Goal: Task Accomplishment & Management: Complete application form

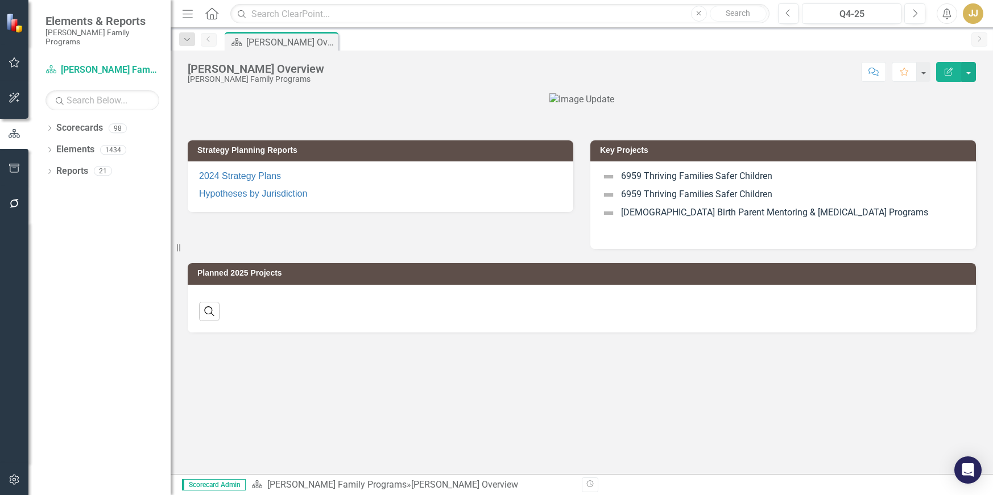
click at [47, 126] on icon "Dropdown" at bounding box center [49, 129] width 8 height 6
click at [55, 146] on icon "Dropdown" at bounding box center [55, 149] width 9 height 7
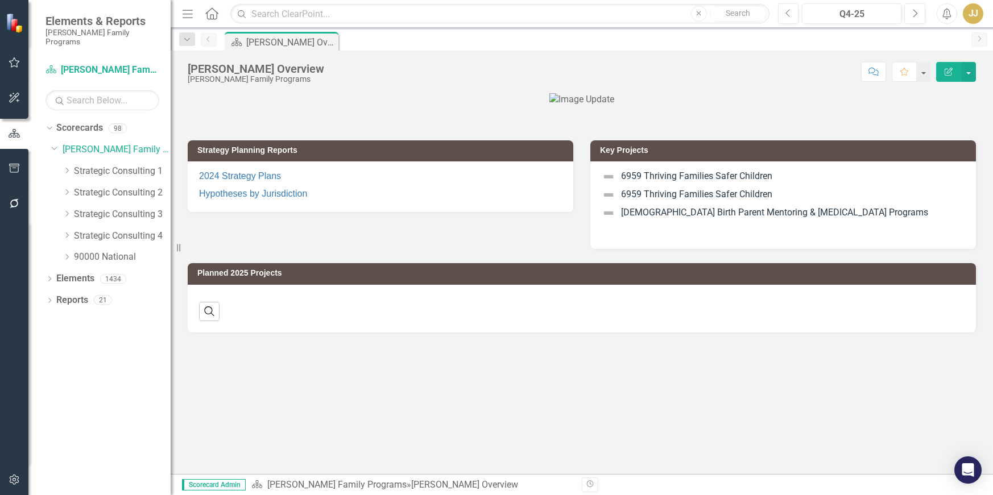
click at [68, 167] on icon "Dropdown" at bounding box center [67, 170] width 9 height 7
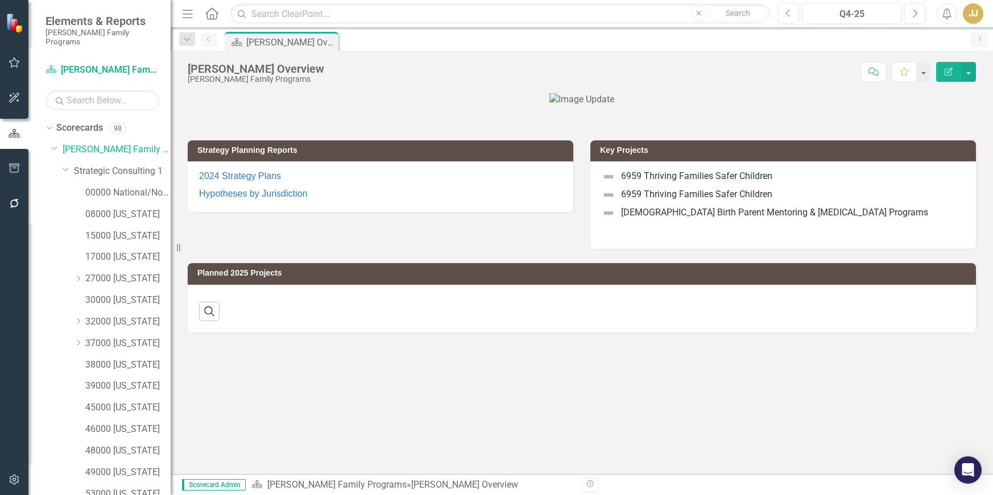
click at [78, 275] on icon "Dropdown" at bounding box center [78, 278] width 9 height 7
click at [875, 10] on div "Q4-25" at bounding box center [852, 14] width 92 height 14
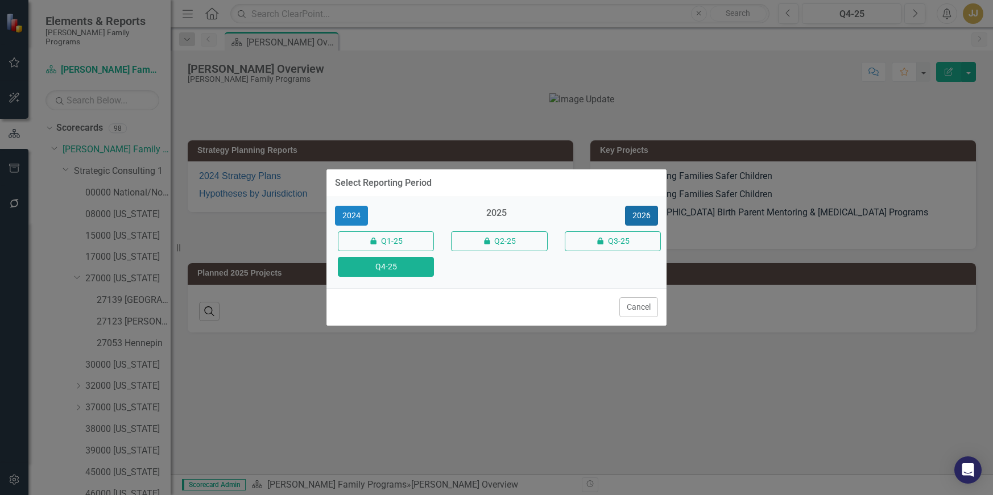
click at [639, 218] on button "2026" at bounding box center [641, 216] width 33 height 20
click at [395, 271] on button "Q4-26" at bounding box center [386, 267] width 96 height 20
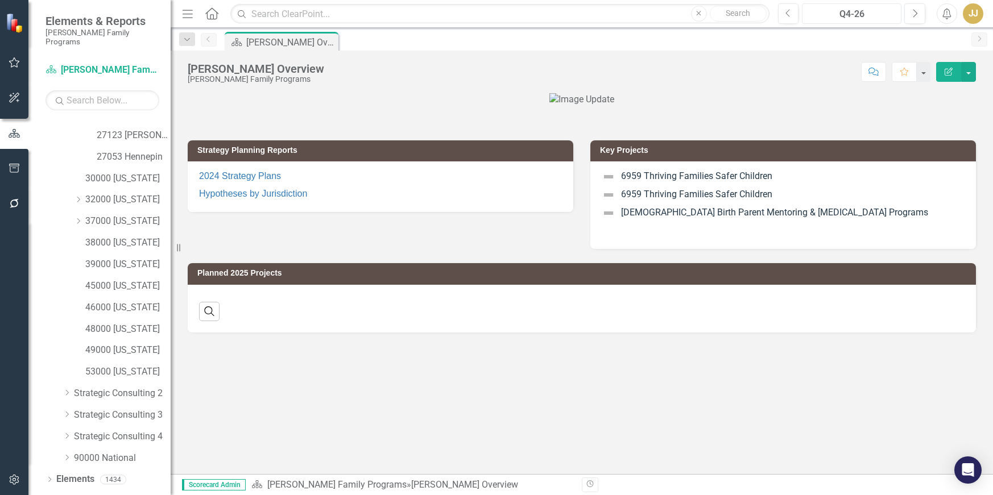
scroll to position [196, 0]
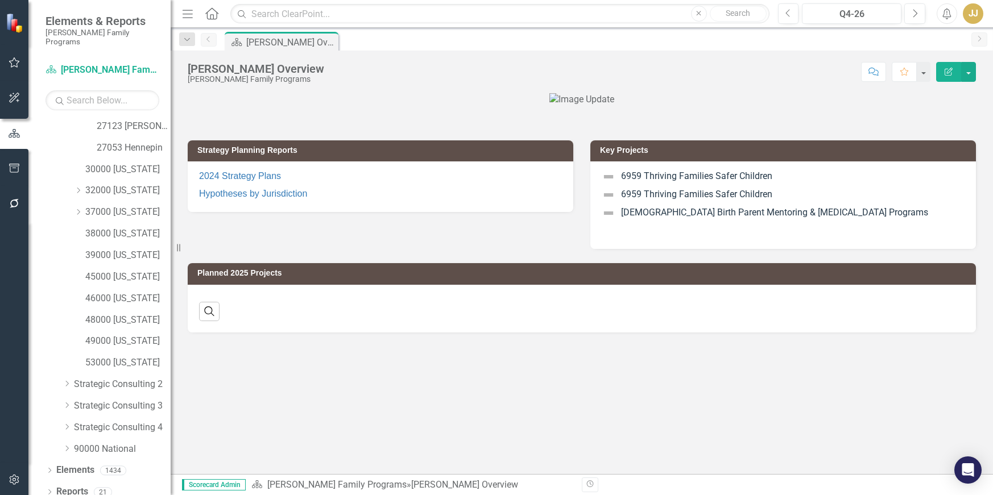
click at [47, 490] on icon "Dropdown" at bounding box center [49, 493] width 8 height 6
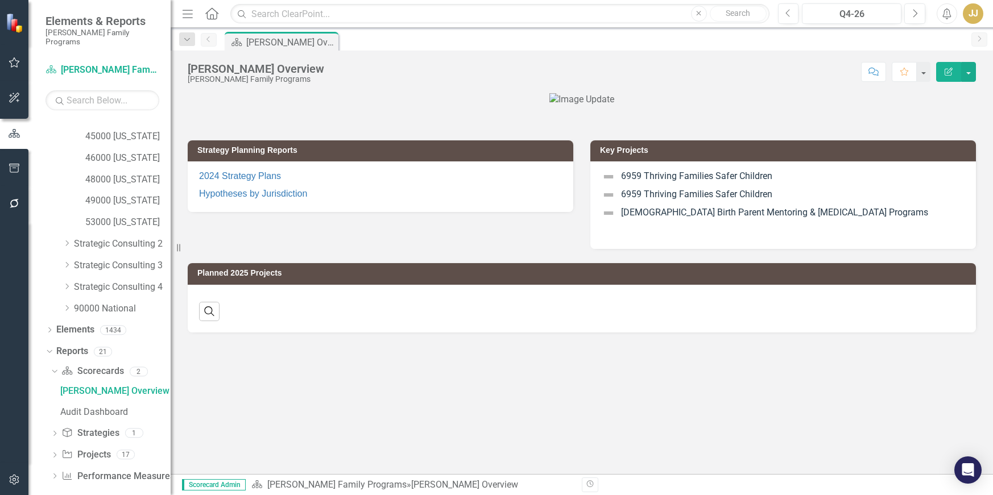
scroll to position [337, 0]
click at [52, 452] on icon "Dropdown" at bounding box center [55, 455] width 8 height 6
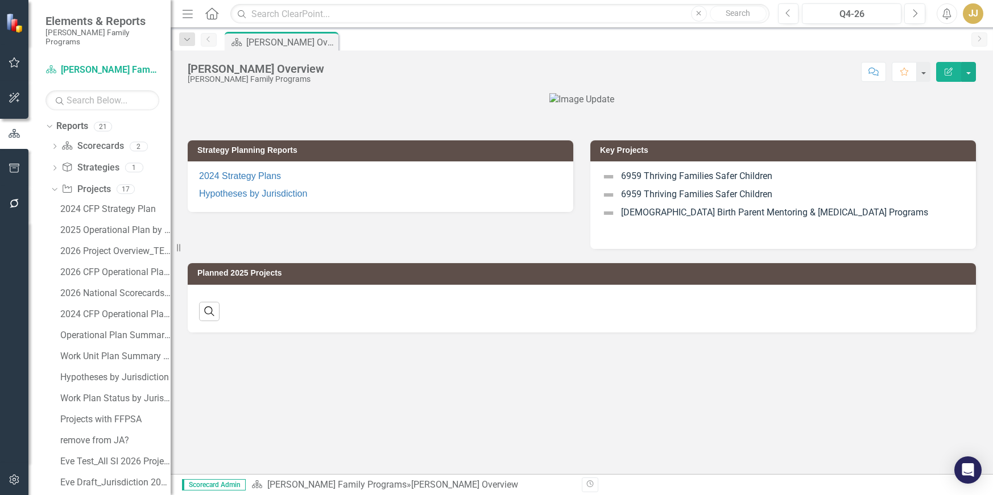
scroll to position [565, 0]
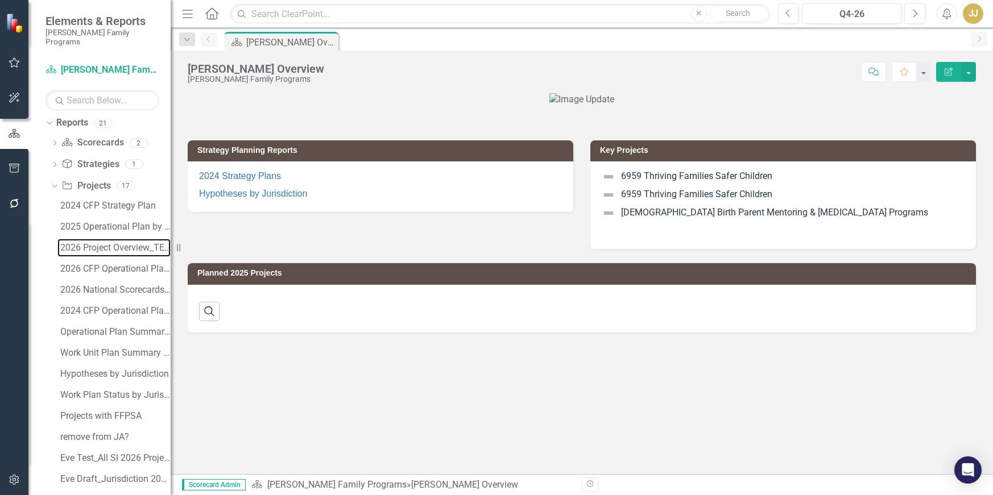
click at [131, 243] on div "2026 Project Overview_TEMPLATE" at bounding box center [115, 248] width 110 height 10
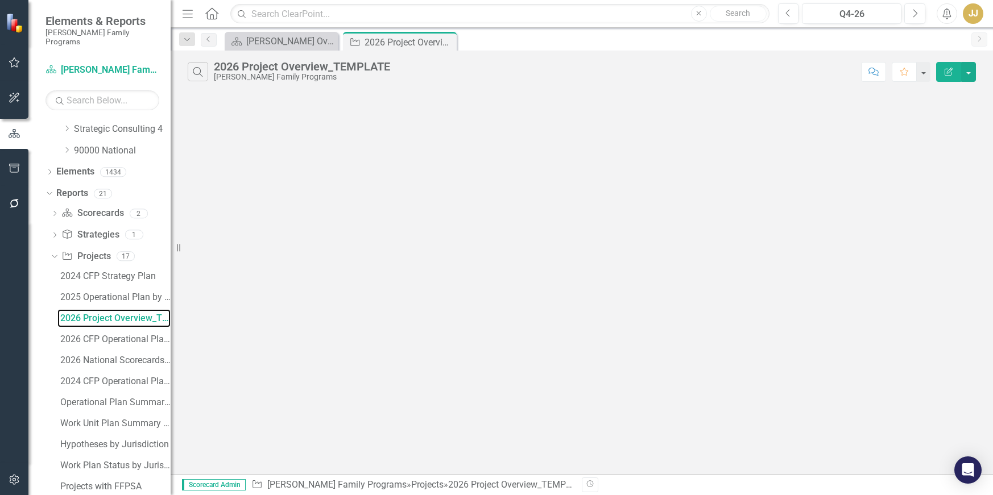
scroll to position [653, 0]
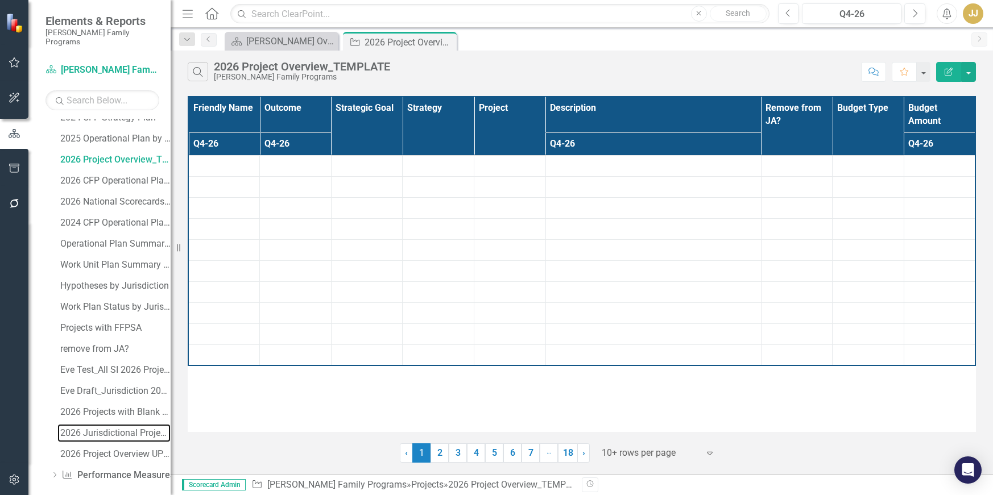
click at [126, 428] on div "2026 Jurisdictional Projects Assessment UPDATED Template" at bounding box center [115, 433] width 110 height 10
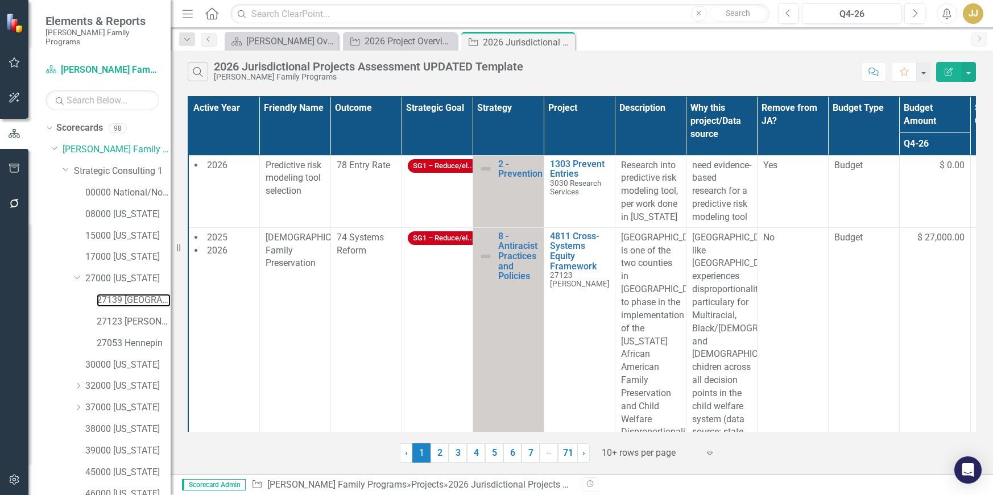
click at [122, 294] on link "27139 [GEOGRAPHIC_DATA]" at bounding box center [134, 300] width 74 height 13
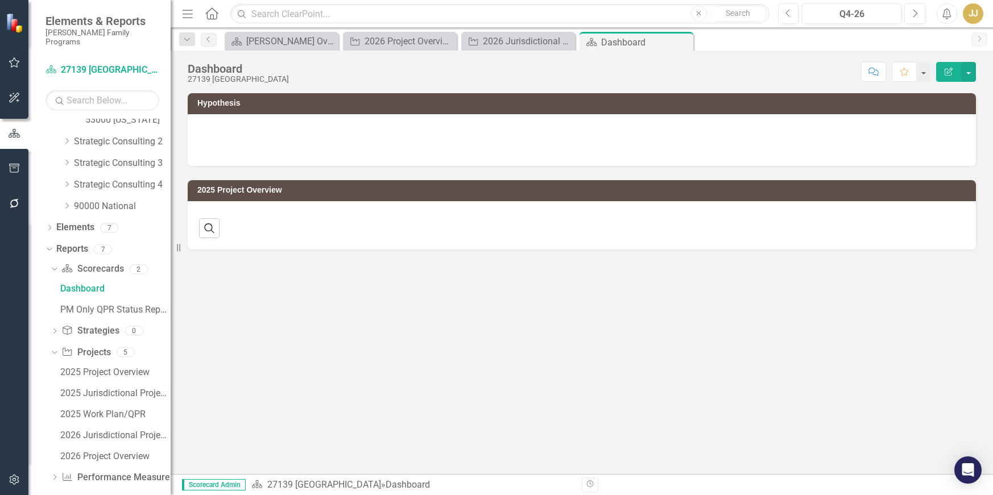
scroll to position [441, 0]
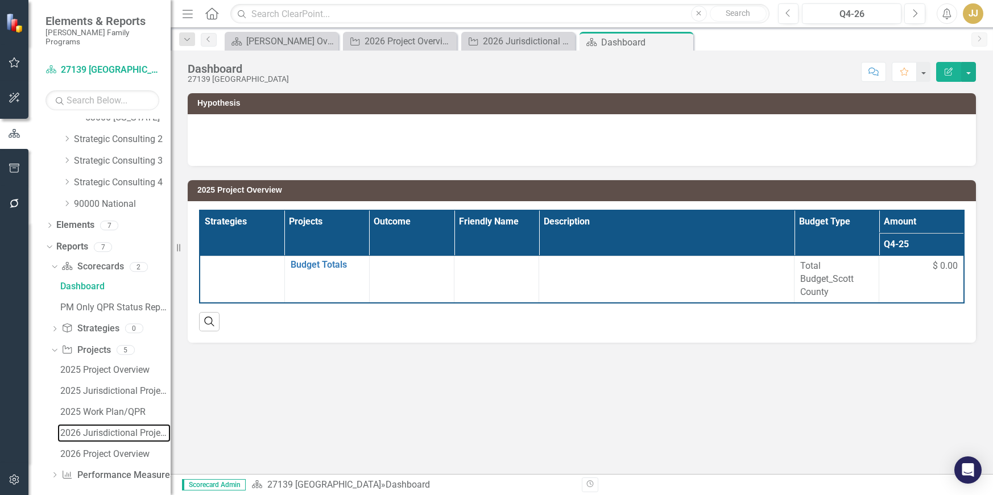
click at [120, 428] on div "2026 Jurisdictional Projects Assessment" at bounding box center [115, 433] width 110 height 10
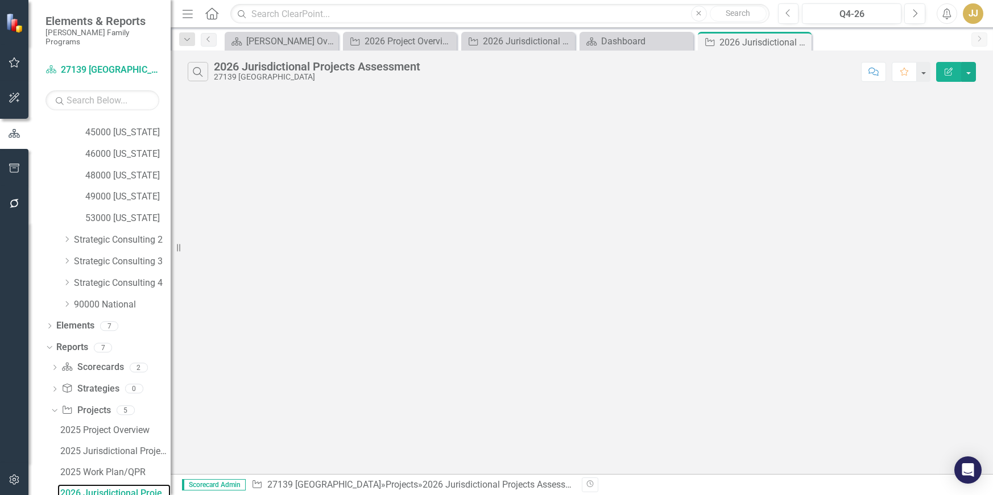
scroll to position [338, 0]
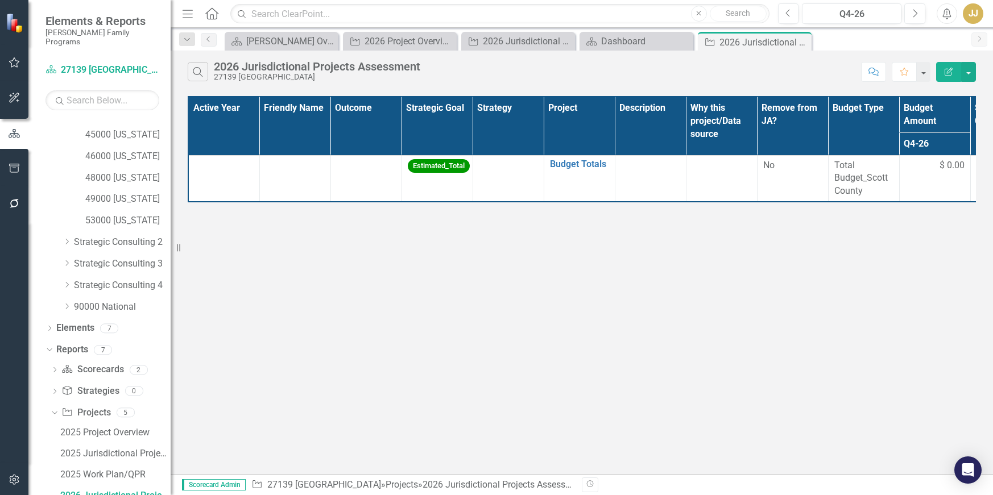
click at [55, 389] on icon "Dropdown" at bounding box center [55, 392] width 8 height 6
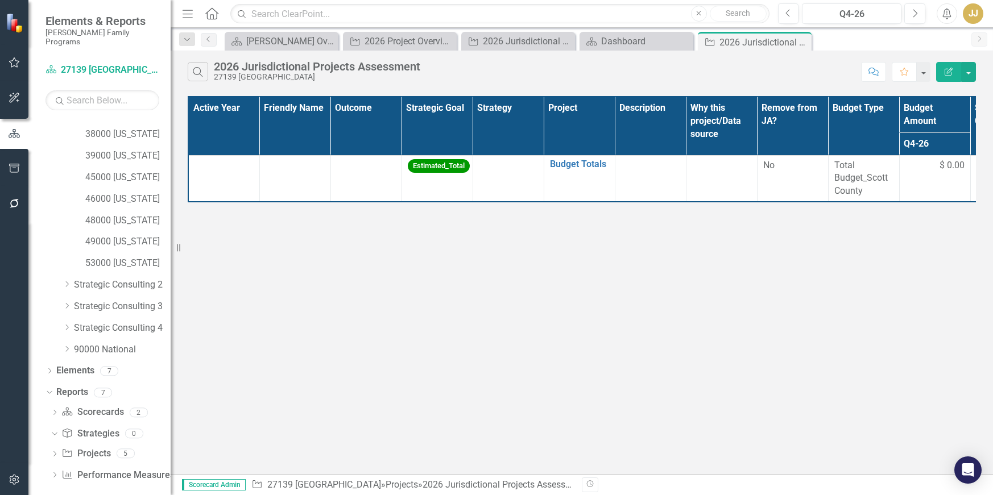
click at [47, 369] on icon "Dropdown" at bounding box center [49, 372] width 8 height 6
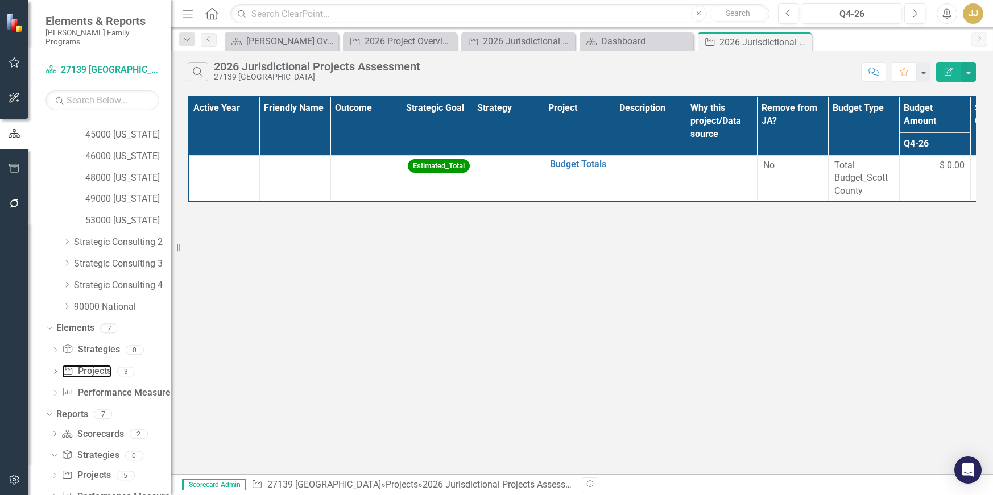
click at [100, 365] on link "Project Projects" at bounding box center [86, 371] width 49 height 13
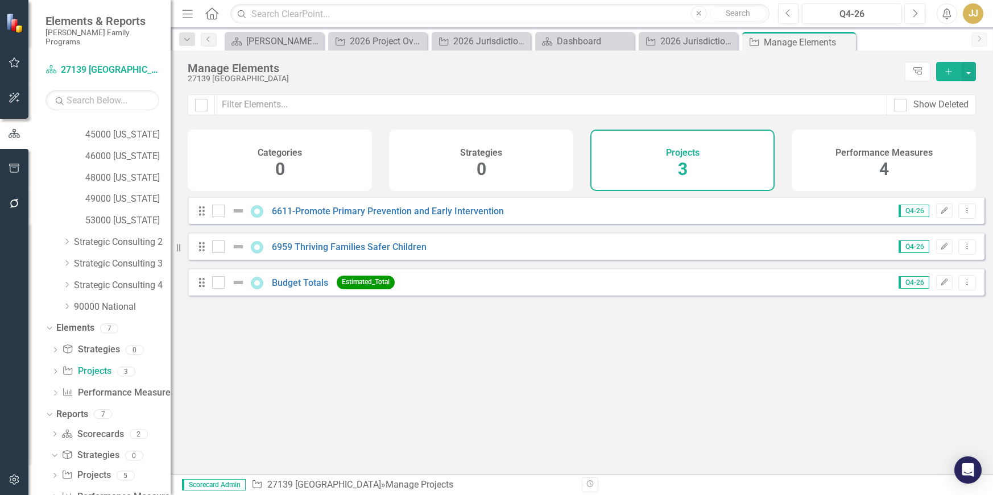
click at [260, 389] on div "Looks like you don't have any Projects set up yet. Why don't you add an Project…" at bounding box center [586, 321] width 797 height 249
click at [943, 73] on button "Add" at bounding box center [948, 71] width 25 height 19
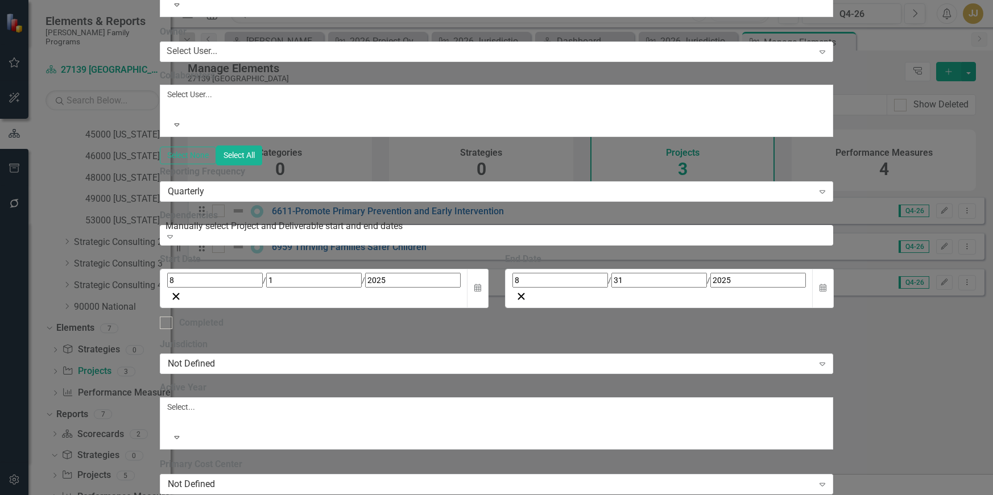
paste input "1303 Prevent Entries"
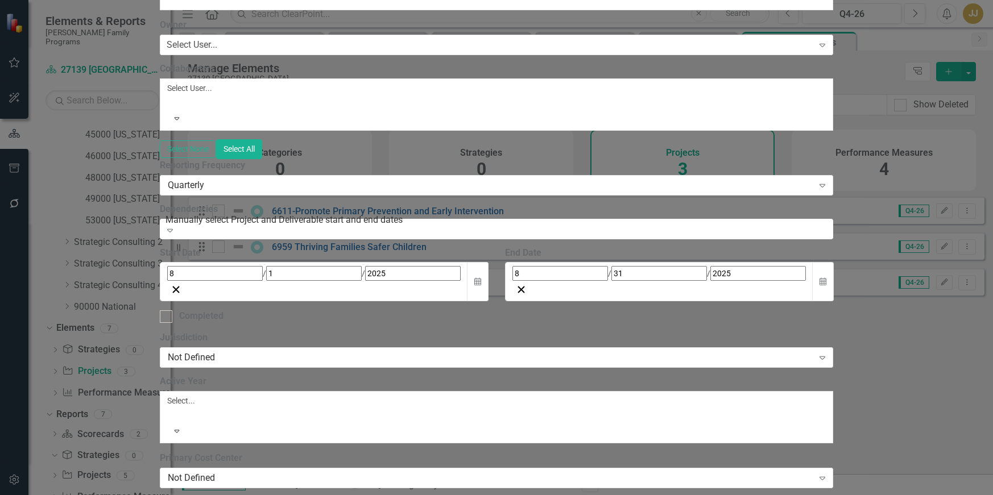
type input "1303 Prevent Entries"
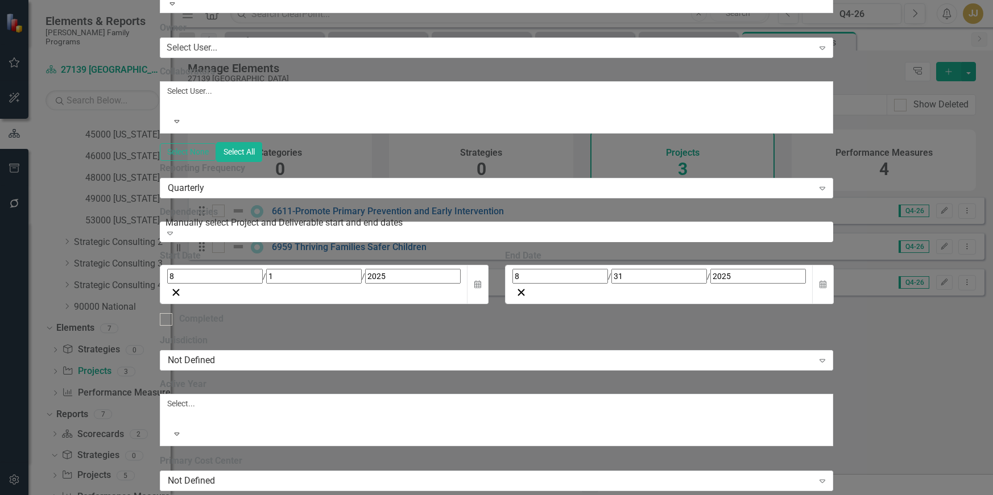
scroll to position [227, 0]
click at [414, 354] on div "Not Defined" at bounding box center [490, 360] width 645 height 13
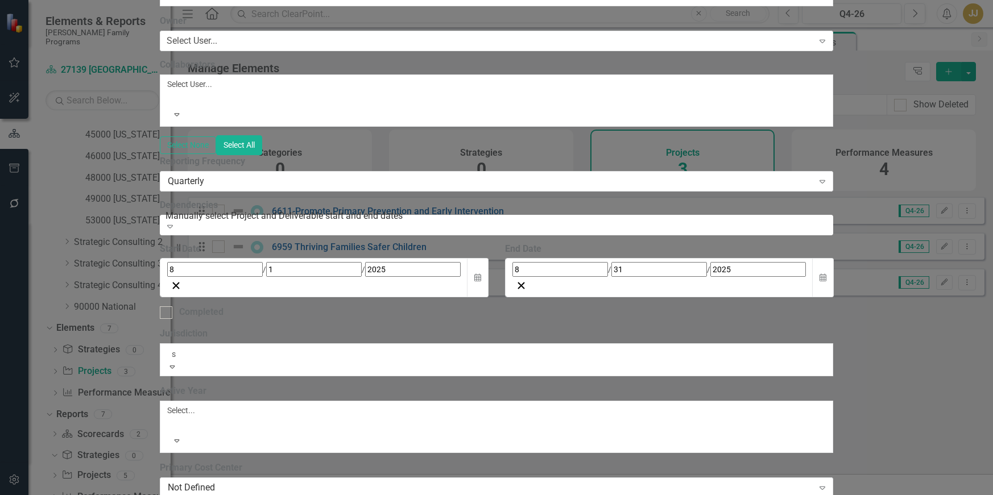
type input "sc"
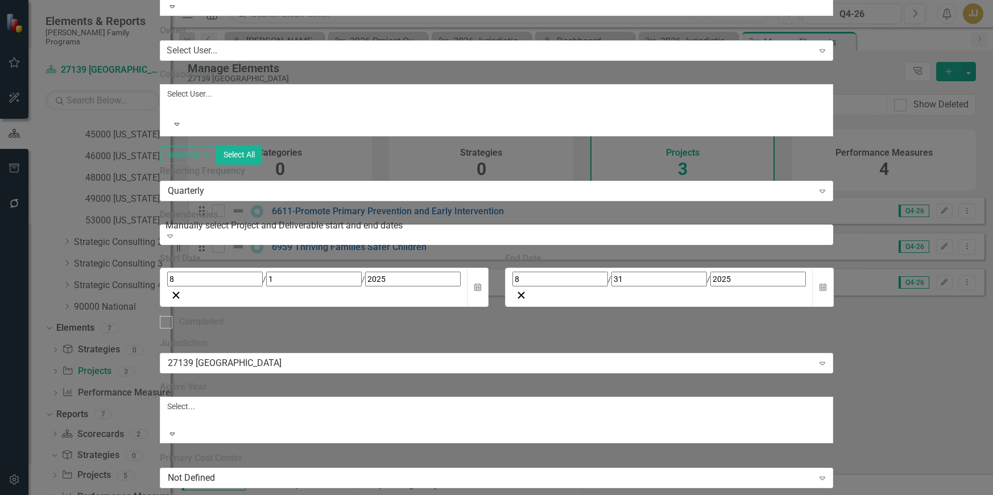
click at [170, 413] on div at bounding box center [169, 420] width 2 height 14
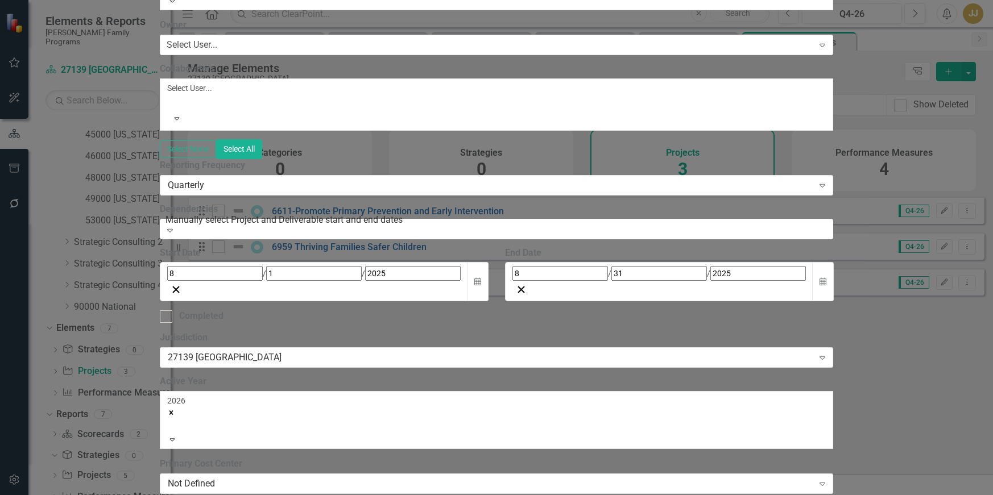
scroll to position [398, 0]
click at [389, 477] on div "Not Defined" at bounding box center [490, 483] width 645 height 13
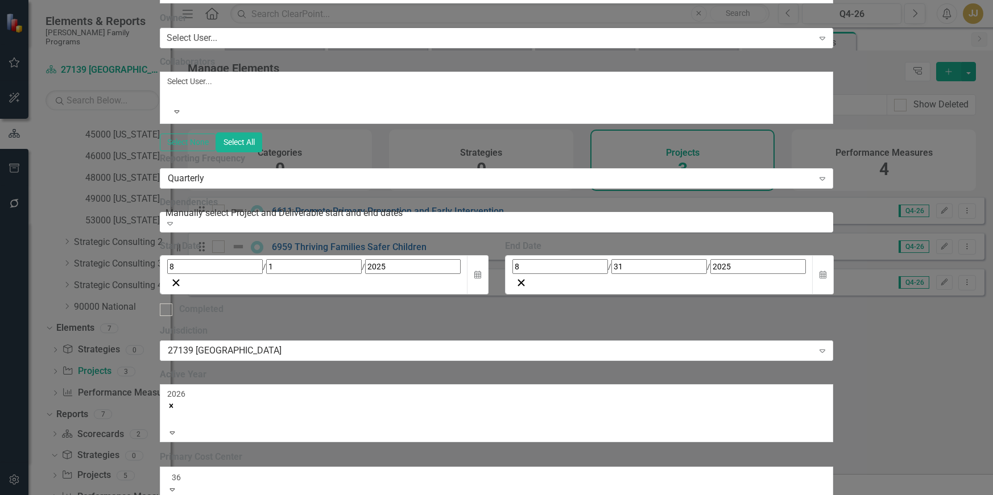
type input "361"
click at [372, 495] on div "361 0 Strategic Consulting 1" at bounding box center [496, 501] width 993 height 13
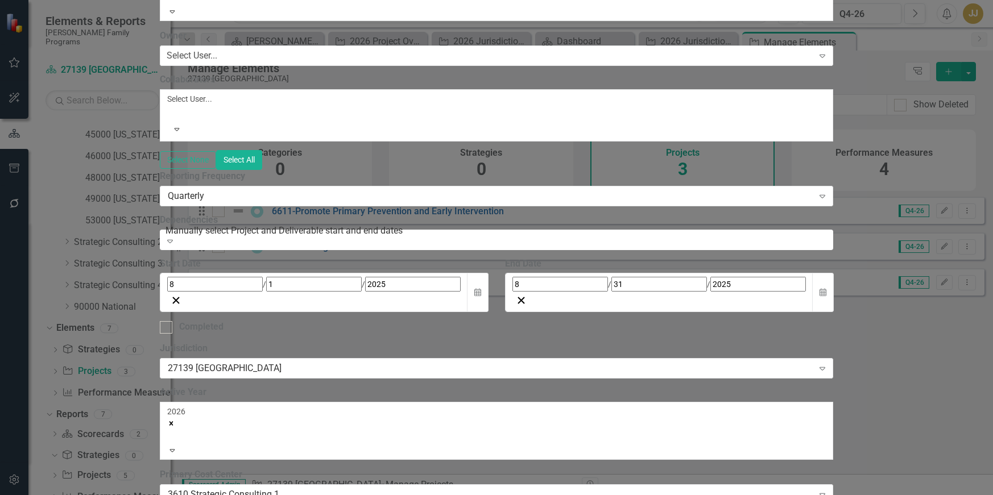
type input "3030"
click at [93, 495] on span "3030 Research Services" at bounding box center [46, 501] width 93 height 11
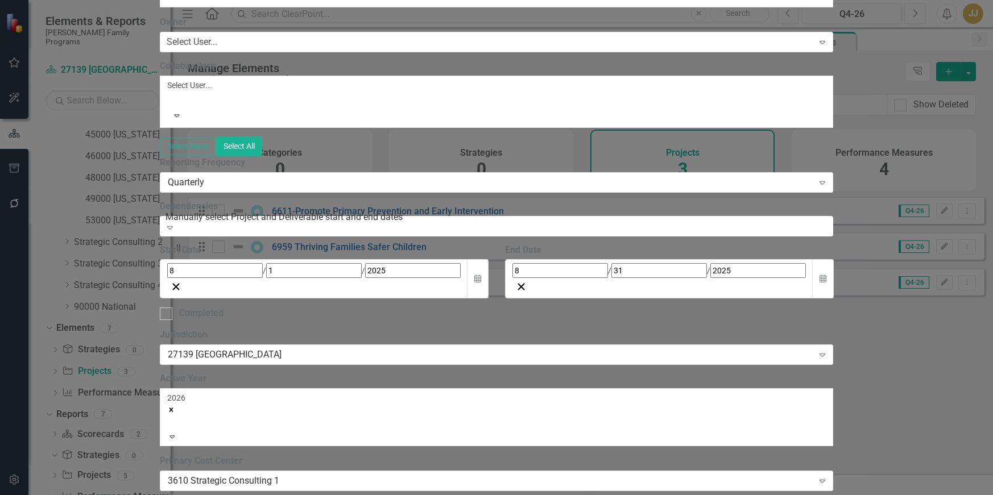
scroll to position [479, 0]
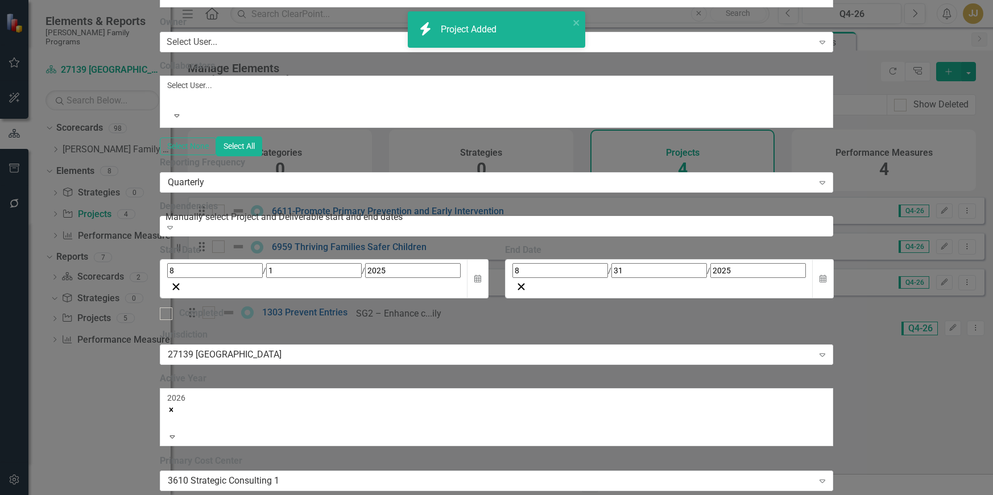
scroll to position [0, 0]
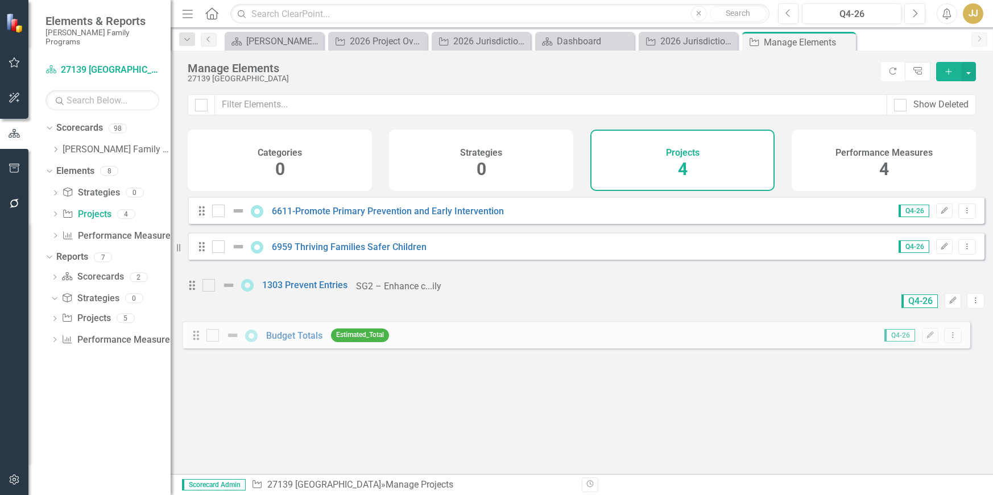
drag, startPoint x: 200, startPoint y: 288, endPoint x: 194, endPoint y: 333, distance: 44.7
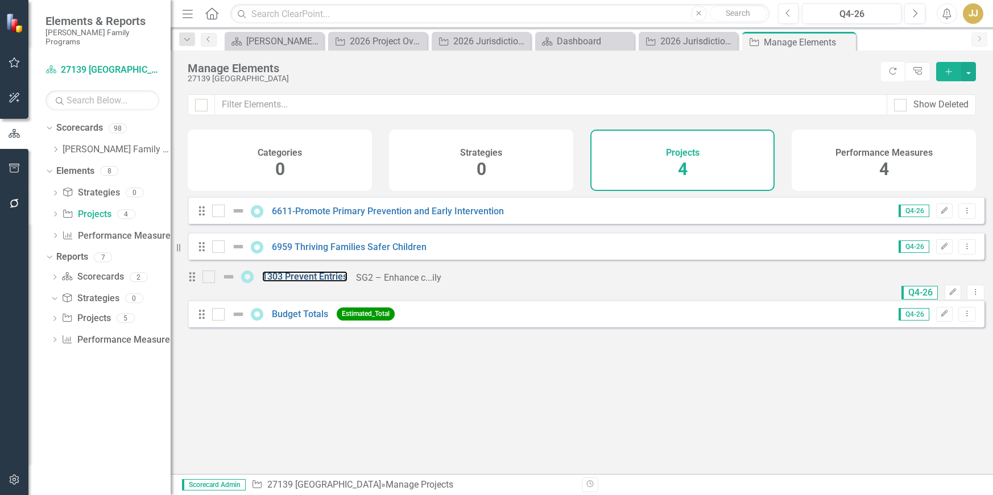
click at [288, 282] on link "1303 Prevent Entries" at bounding box center [304, 276] width 85 height 11
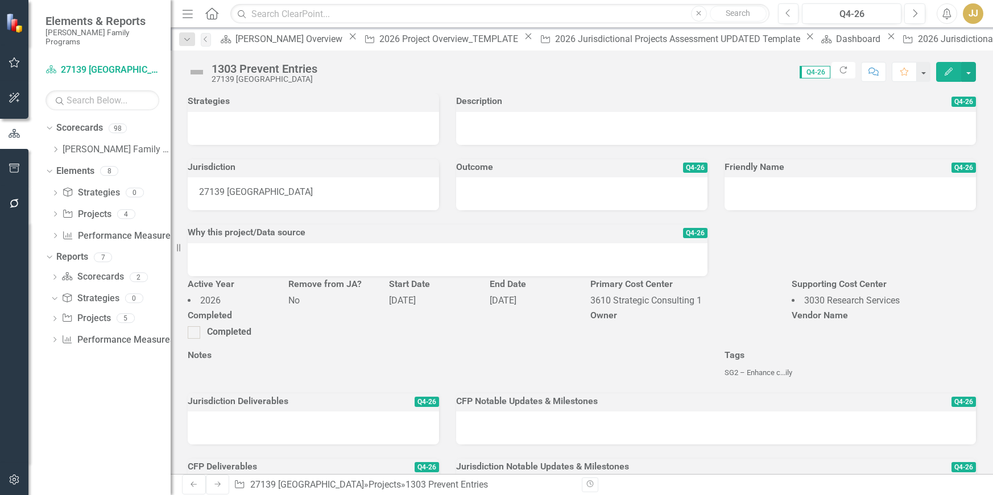
click at [369, 132] on div at bounding box center [313, 128] width 251 height 33
click at [279, 131] on div at bounding box center [313, 128] width 251 height 33
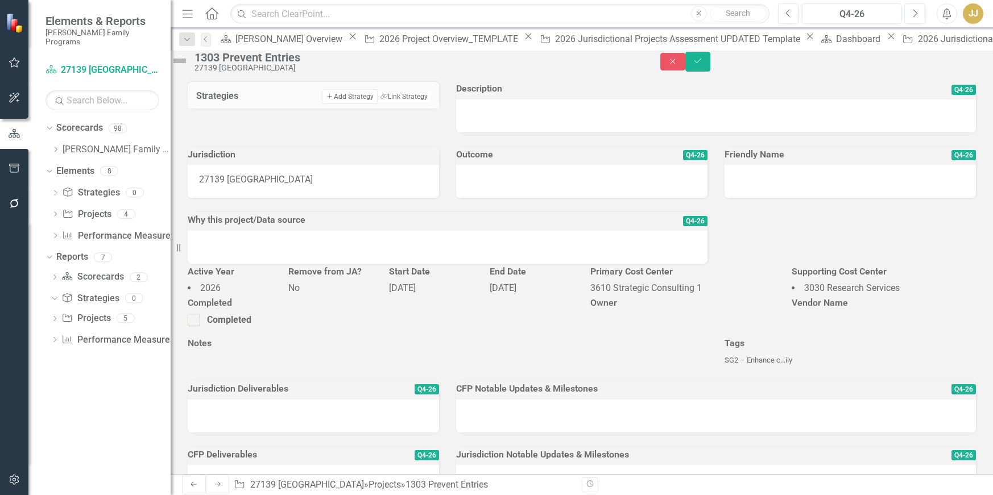
click at [413, 102] on button "Link Tag Link Strategy" at bounding box center [404, 96] width 53 height 11
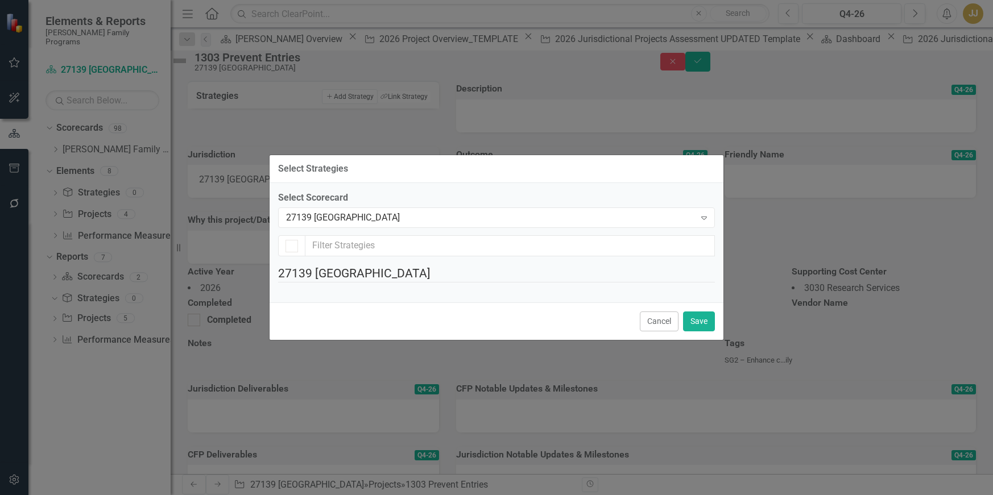
click at [400, 211] on div "27139 [GEOGRAPHIC_DATA]" at bounding box center [490, 217] width 409 height 13
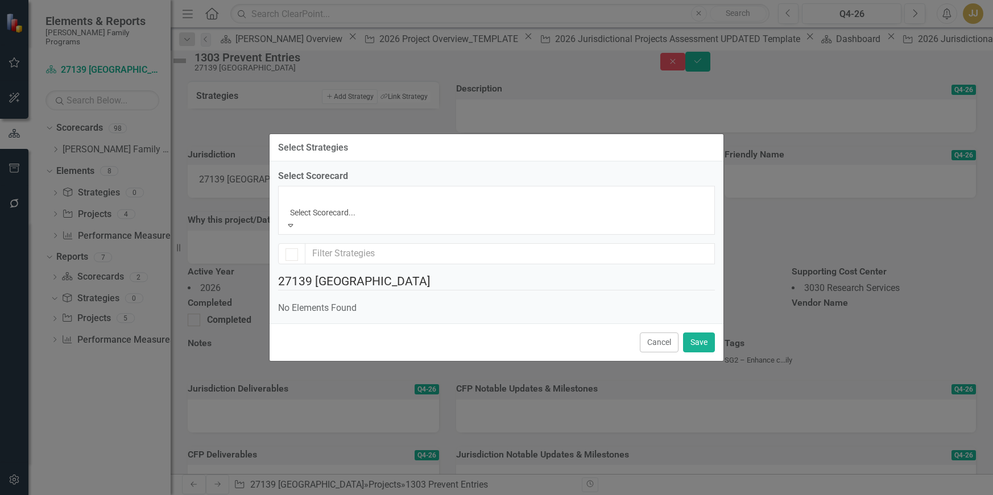
click at [373, 495] on div "[PERSON_NAME] Family Programs" at bounding box center [496, 501] width 993 height 13
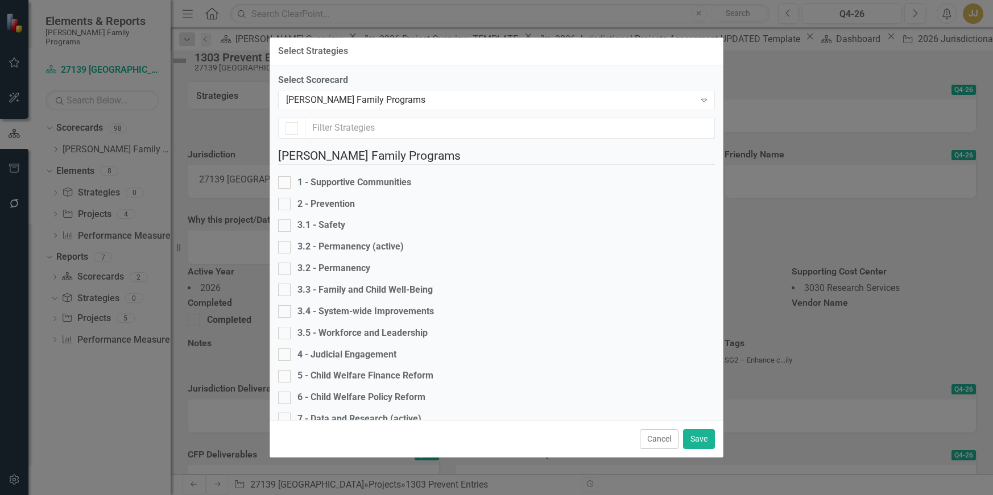
checkbox input "false"
click at [340, 198] on div "2 - Prevention" at bounding box center [325, 204] width 57 height 13
click at [285, 198] on input "2 - Prevention" at bounding box center [281, 201] width 7 height 7
checkbox input "true"
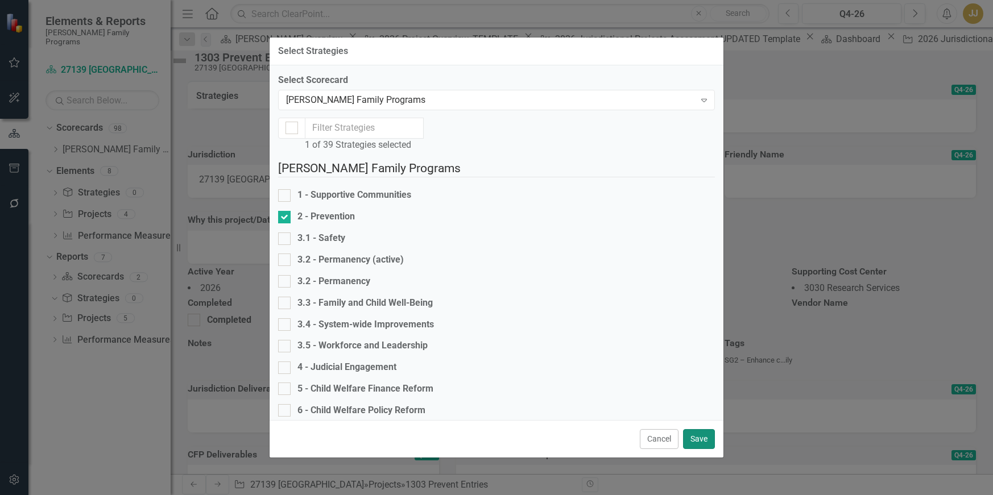
click at [695, 432] on button "Save" at bounding box center [699, 439] width 32 height 20
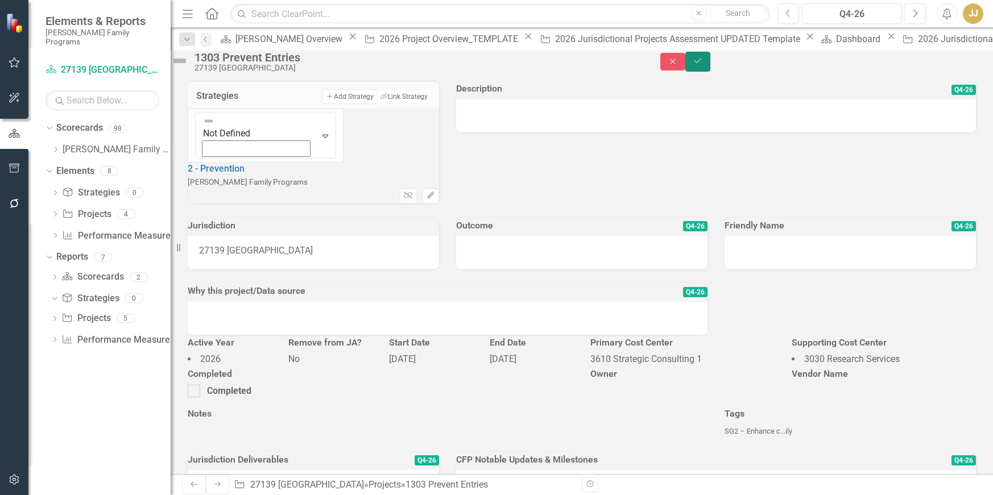
click at [710, 67] on button "Save" at bounding box center [697, 62] width 25 height 20
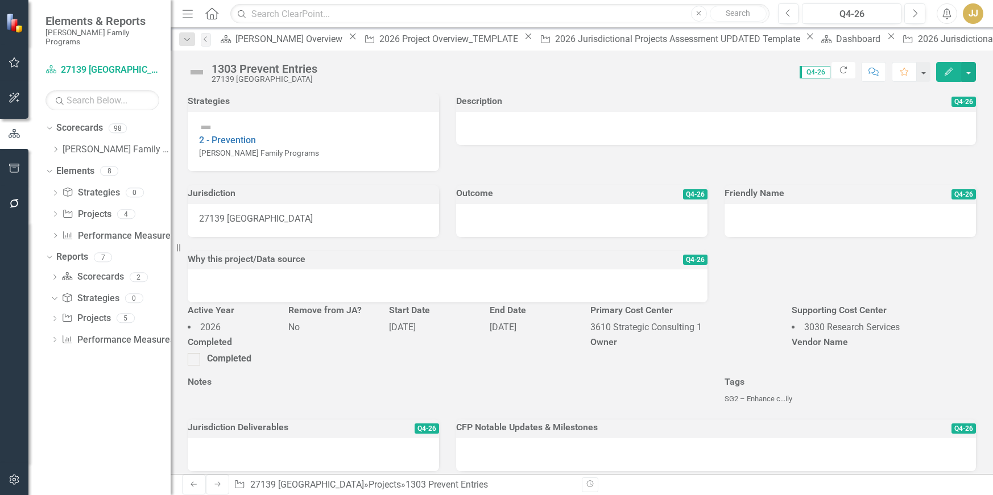
click at [0, 0] on icon "Close" at bounding box center [0, 0] width 0 height 0
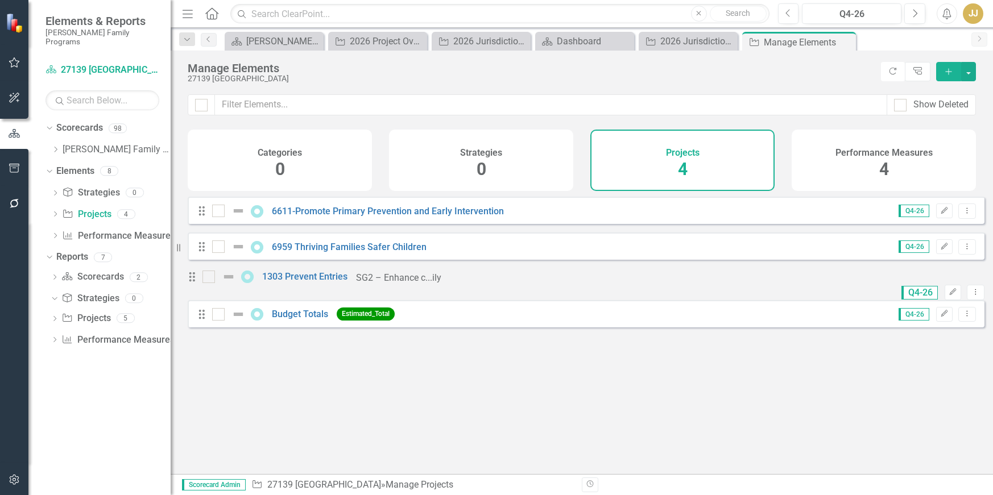
click at [0, 0] on icon "Close" at bounding box center [0, 0] width 0 height 0
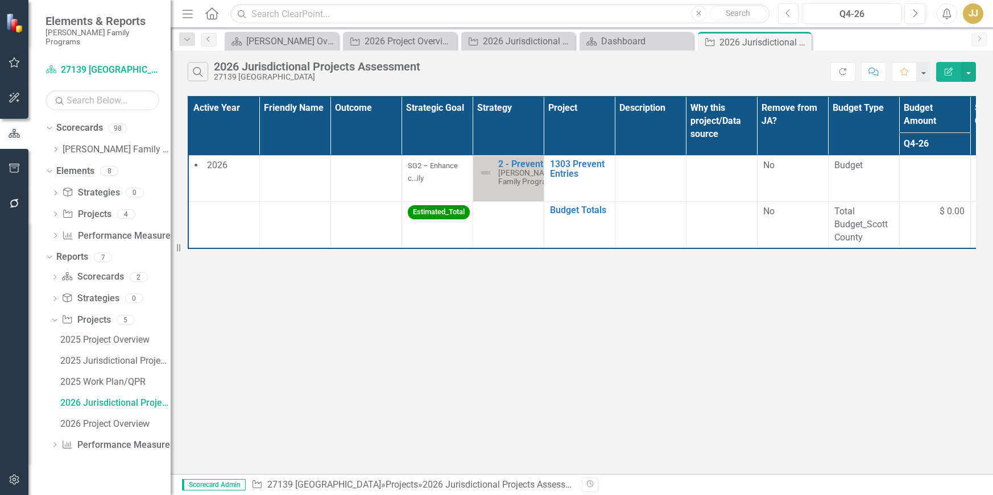
click at [290, 197] on td at bounding box center [294, 178] width 71 height 47
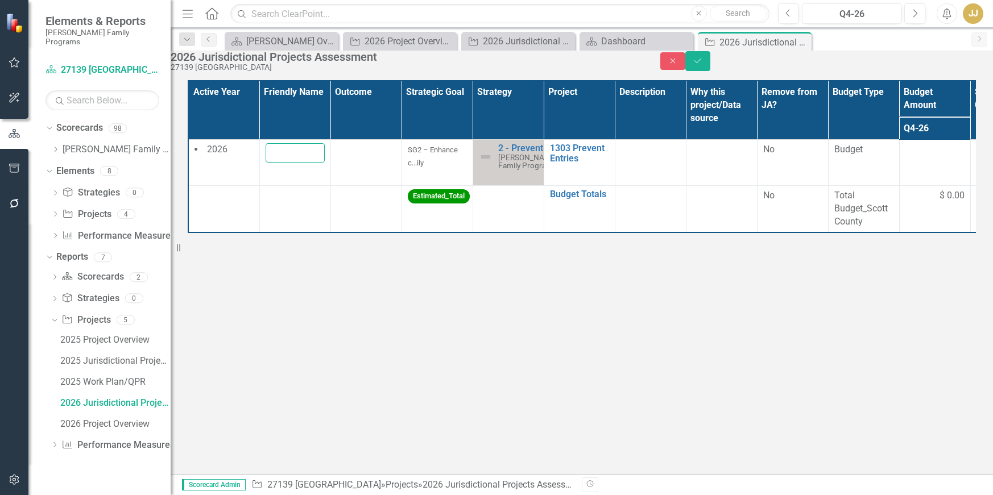
click at [296, 163] on input "text" at bounding box center [295, 152] width 59 height 19
click at [284, 163] on input "text" at bounding box center [295, 152] width 59 height 19
paste input "Community Based Prevention"
type input "Community Based Prevention"
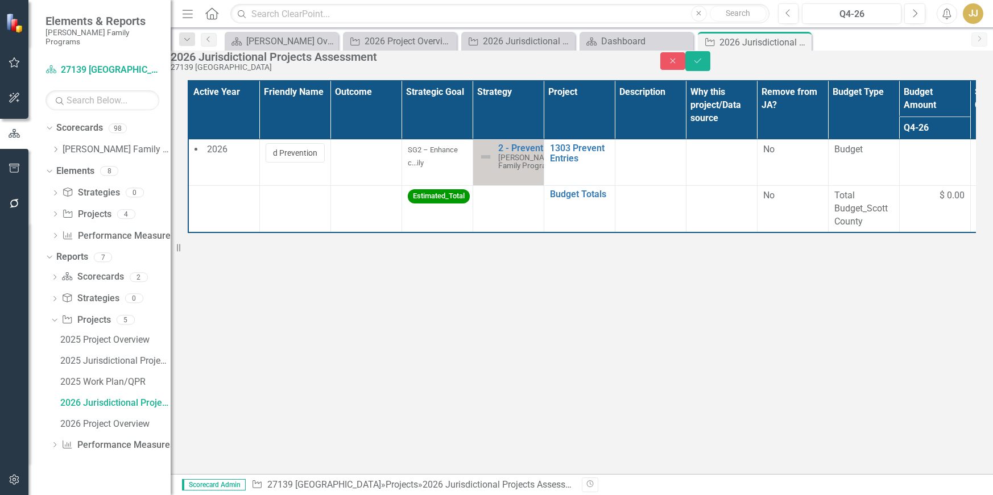
click at [369, 174] on td at bounding box center [365, 162] width 71 height 47
click at [373, 160] on div "Not Defined" at bounding box center [360, 153] width 31 height 13
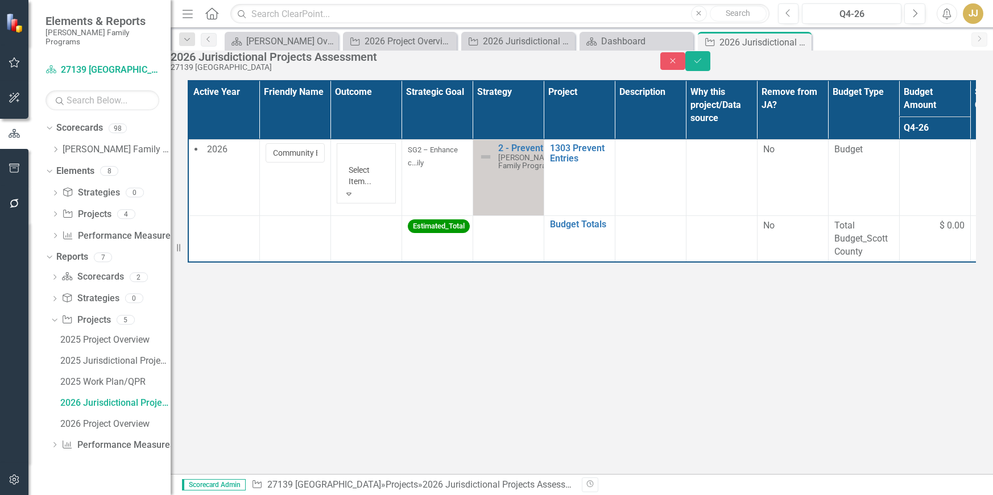
scroll to position [398, 0]
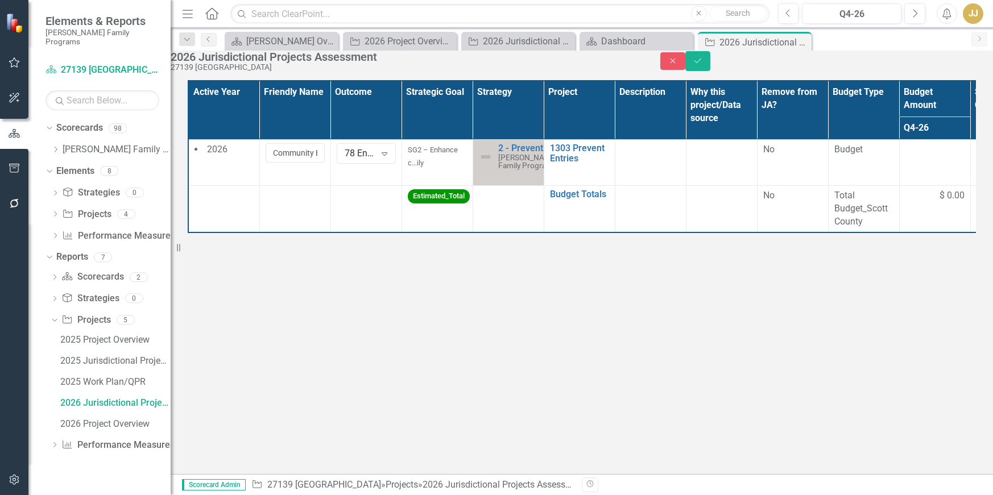
click at [657, 181] on td at bounding box center [650, 162] width 71 height 47
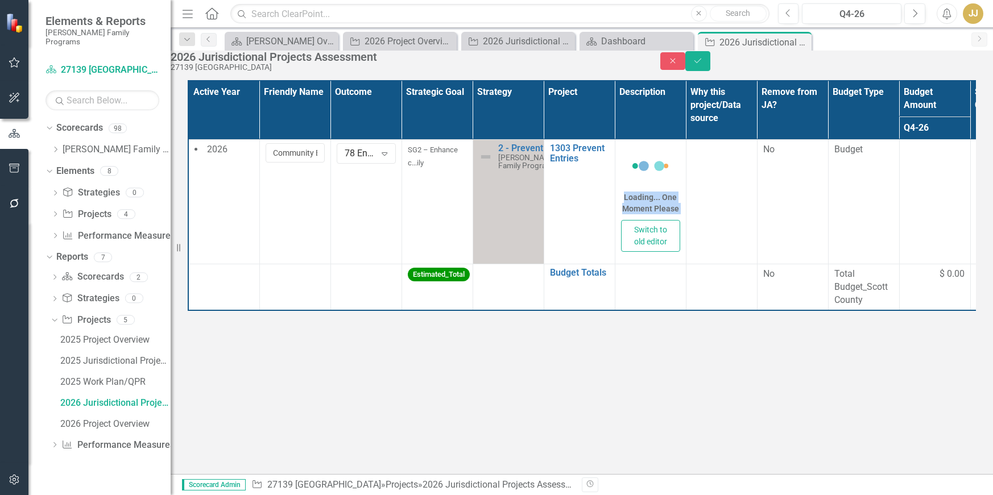
click at [653, 188] on div "Loading... One Moment Please" at bounding box center [650, 181] width 59 height 77
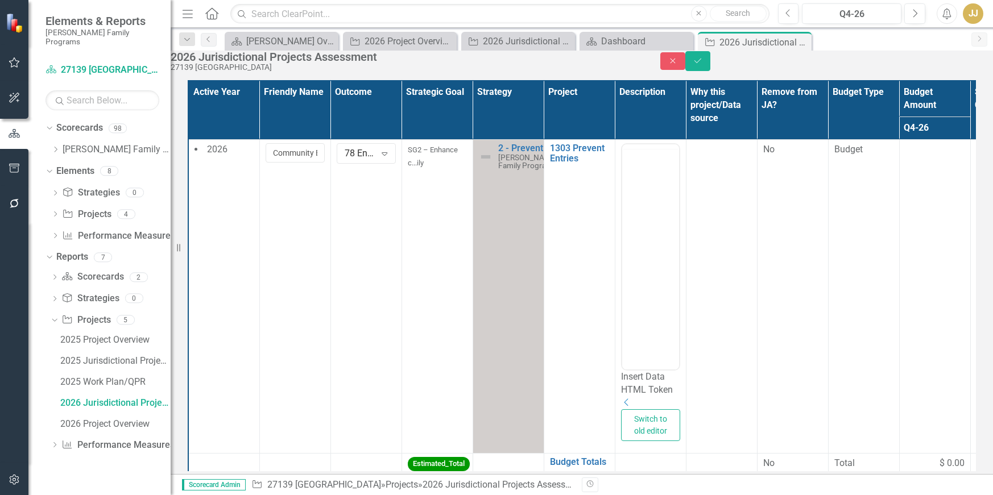
scroll to position [0, 0]
click at [652, 203] on body "Rich Text Area. Press ALT-0 for help." at bounding box center [649, 256] width 57 height 171
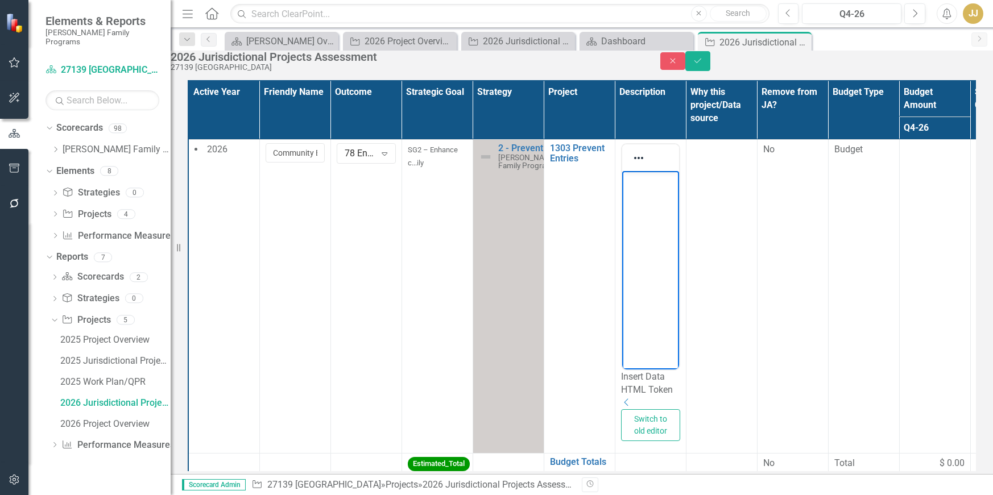
paste body "Rich Text Area. Press ALT-0 for help."
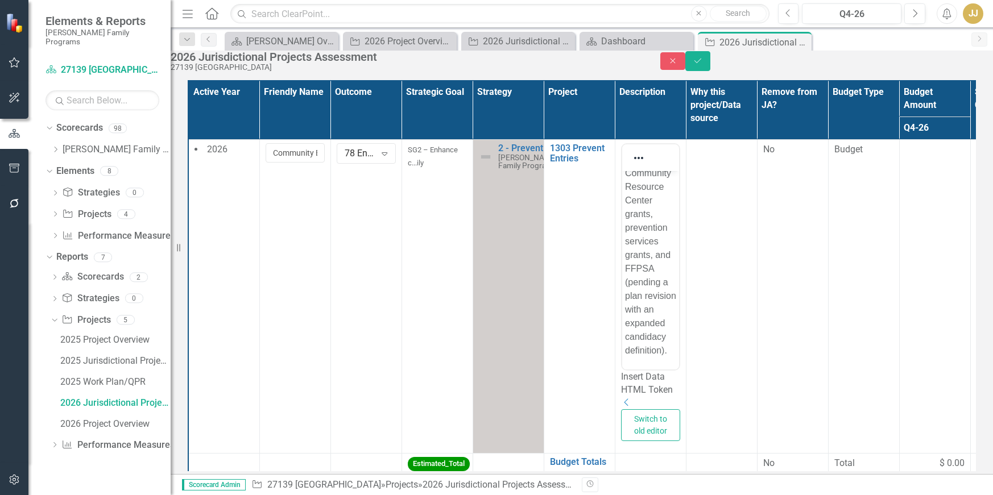
click at [706, 264] on td at bounding box center [721, 296] width 71 height 314
click at [712, 237] on body "Rich Text Area. Press ALT-0 for help." at bounding box center [721, 256] width 57 height 171
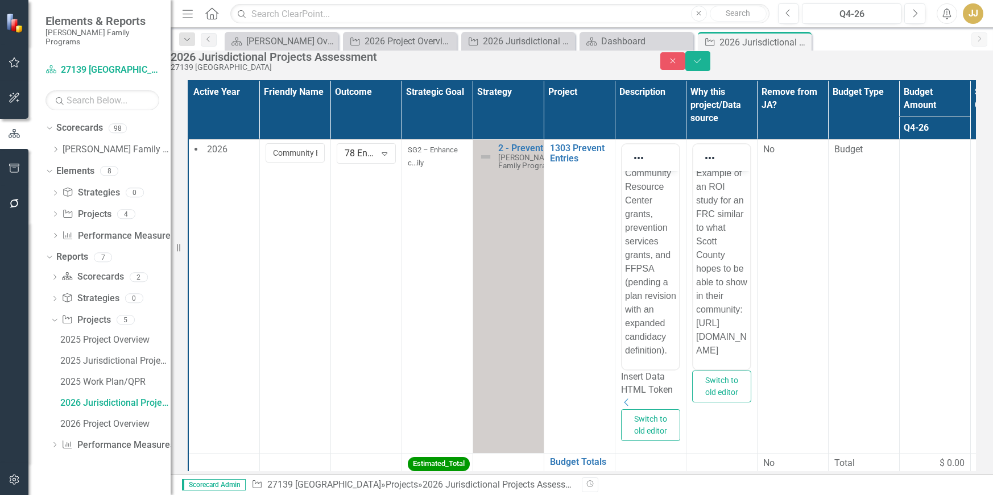
click at [857, 156] on span "Budget" at bounding box center [863, 149] width 59 height 13
click at [863, 192] on input "Budget" at bounding box center [863, 181] width 59 height 19
click at [928, 207] on td at bounding box center [934, 296] width 71 height 314
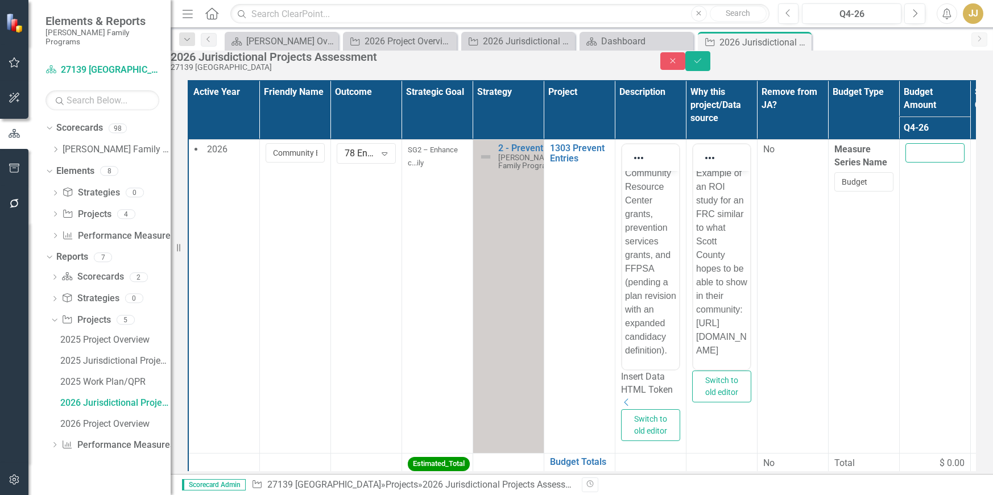
click at [935, 163] on input "number" at bounding box center [934, 152] width 59 height 19
type input "25000"
click at [710, 61] on button "Save" at bounding box center [697, 61] width 25 height 20
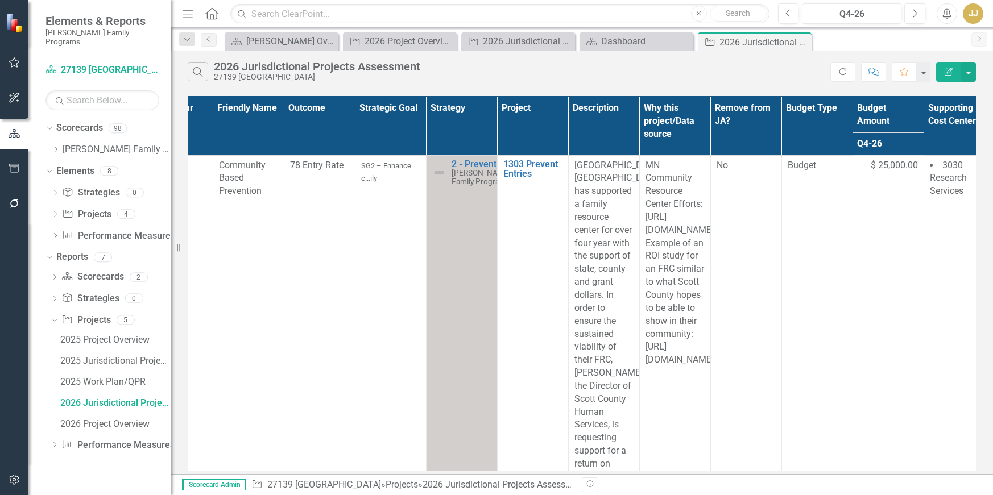
scroll to position [0, 0]
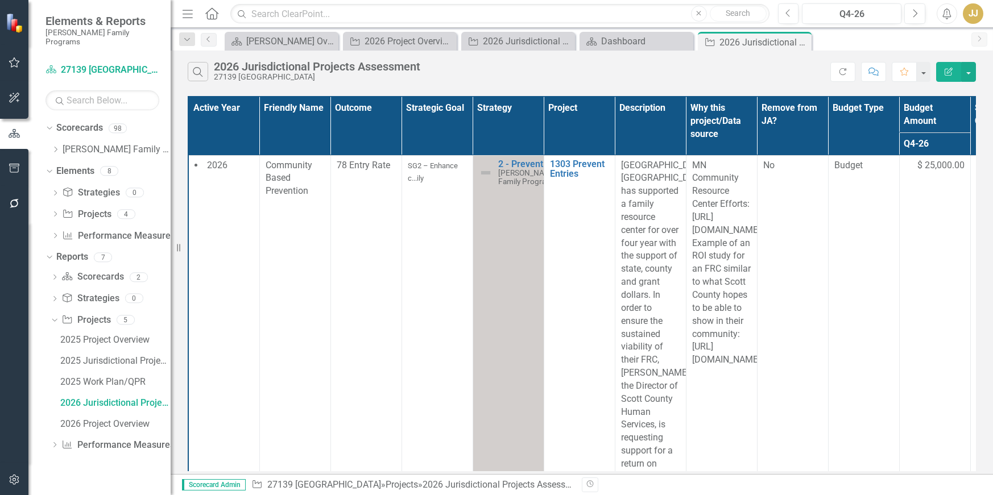
click at [956, 47] on div "Scorecard [PERSON_NAME] Overview Close Project 2026 Project Overview_TEMPLATE C…" at bounding box center [593, 41] width 743 height 18
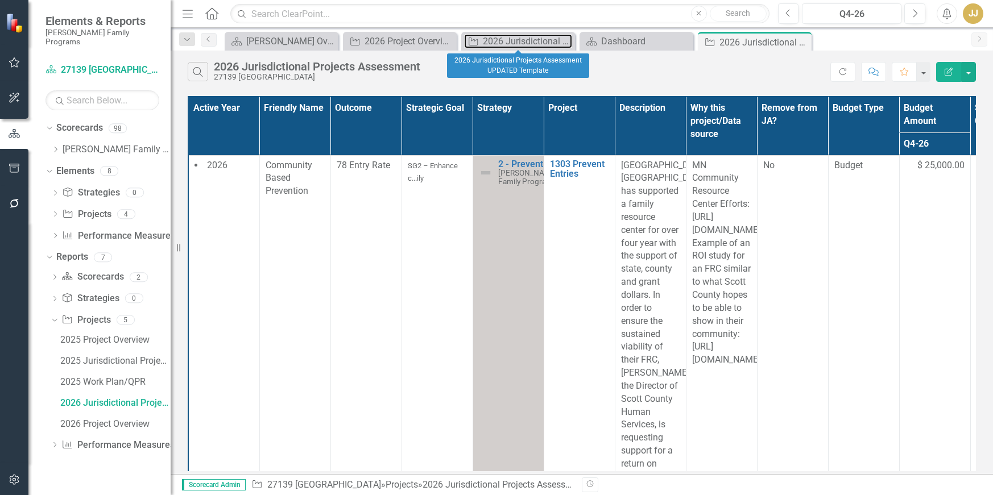
click at [527, 47] on div "2026 Jurisdictional Projects Assessment UPDATED Template" at bounding box center [527, 41] width 89 height 14
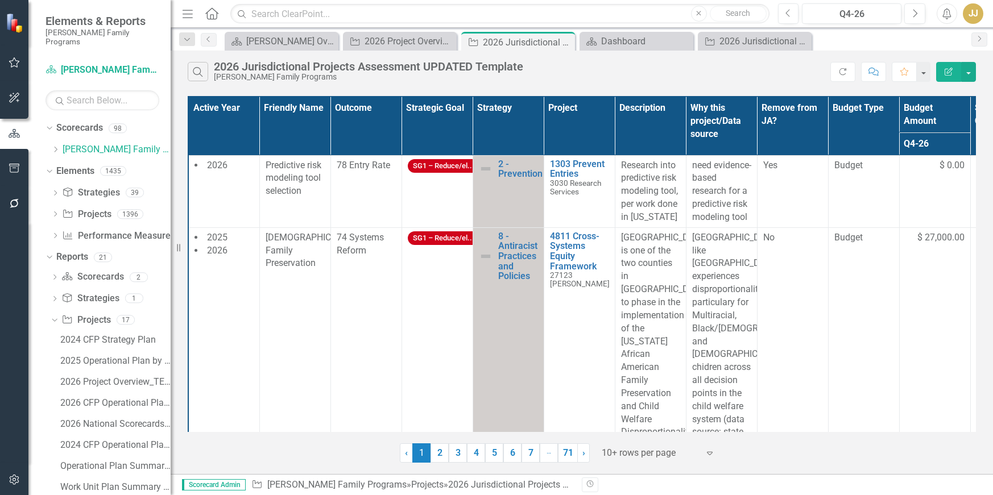
click at [0, 0] on icon "Close" at bounding box center [0, 0] width 0 height 0
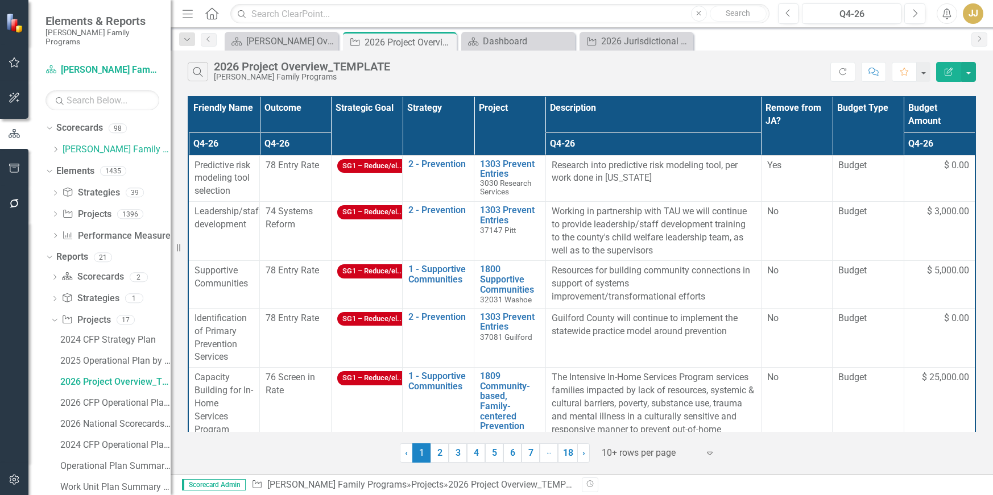
click at [0, 0] on icon "Close" at bounding box center [0, 0] width 0 height 0
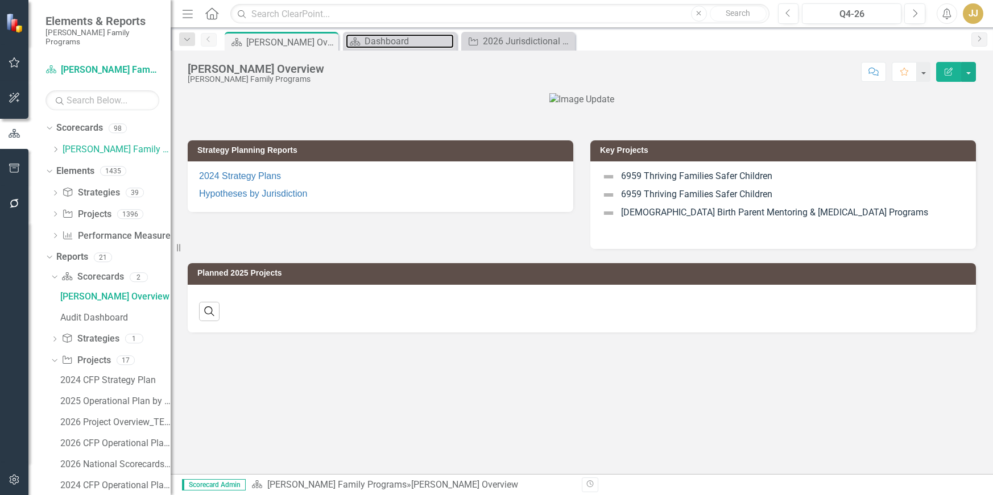
click at [387, 41] on div "Dashboard" at bounding box center [408, 41] width 89 height 14
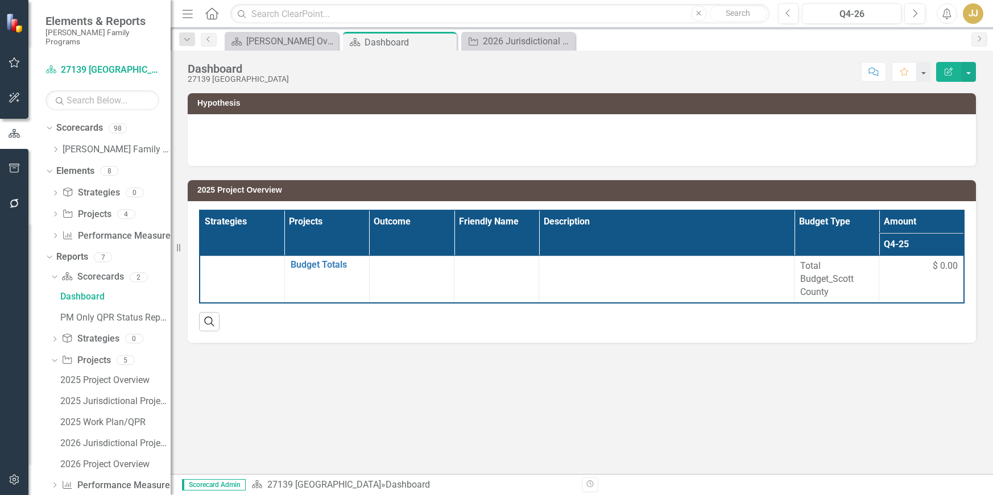
click at [308, 134] on td at bounding box center [581, 132] width 765 height 19
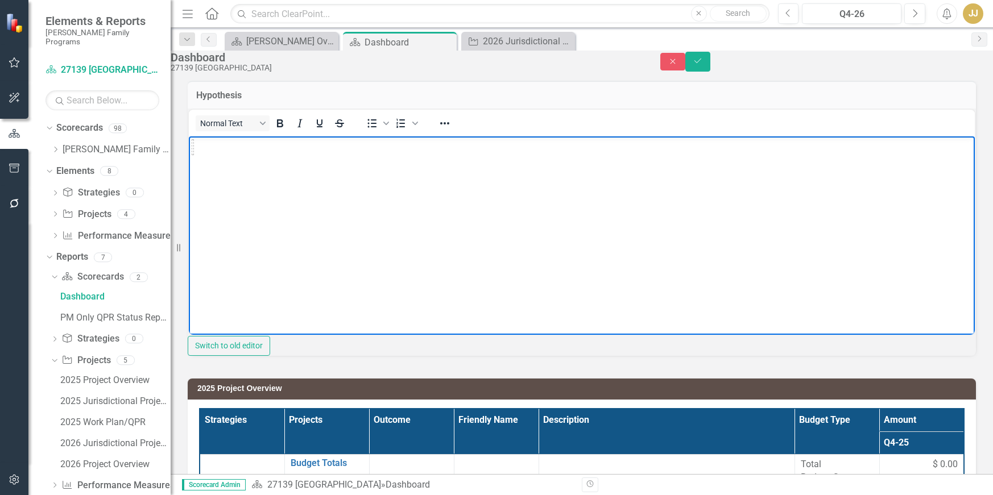
click at [291, 158] on p "Rich Text Area. Press ALT-0 for help." at bounding box center [582, 162] width 780 height 14
click at [297, 233] on body "Rich Text Area. Press ALT-0 for help." at bounding box center [582, 221] width 786 height 171
paste body "Rich Text Area. Press ALT-0 for help."
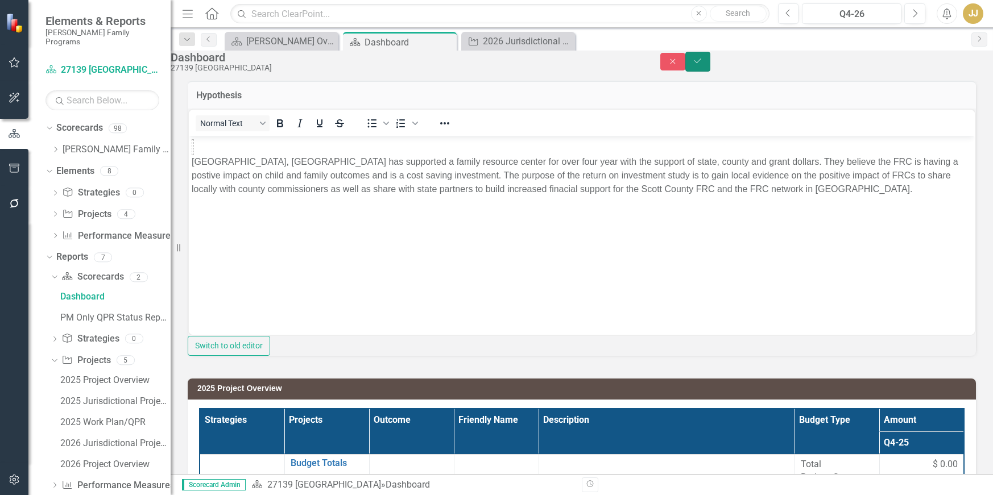
click at [703, 65] on icon "Save" at bounding box center [698, 61] width 10 height 8
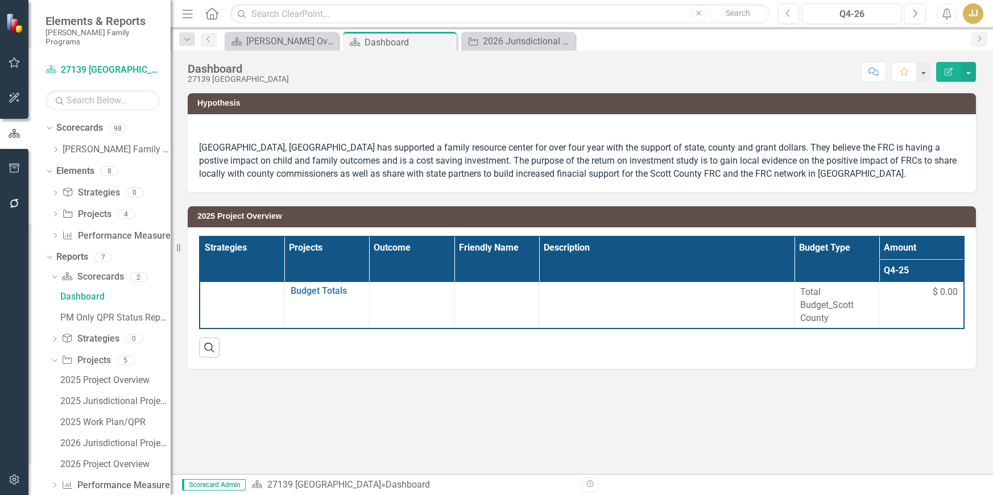
click at [271, 150] on p "[GEOGRAPHIC_DATA], [GEOGRAPHIC_DATA] has supported a family resource center for…" at bounding box center [581, 161] width 765 height 39
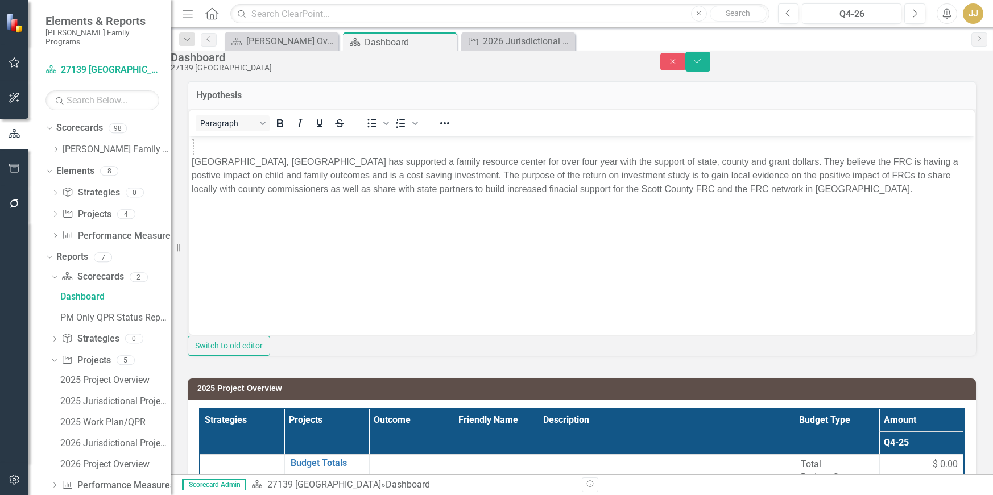
click at [193, 161] on p "[GEOGRAPHIC_DATA], [GEOGRAPHIC_DATA] has supported a family resource center for…" at bounding box center [582, 175] width 780 height 41
click at [710, 72] on button "Save" at bounding box center [697, 62] width 25 height 20
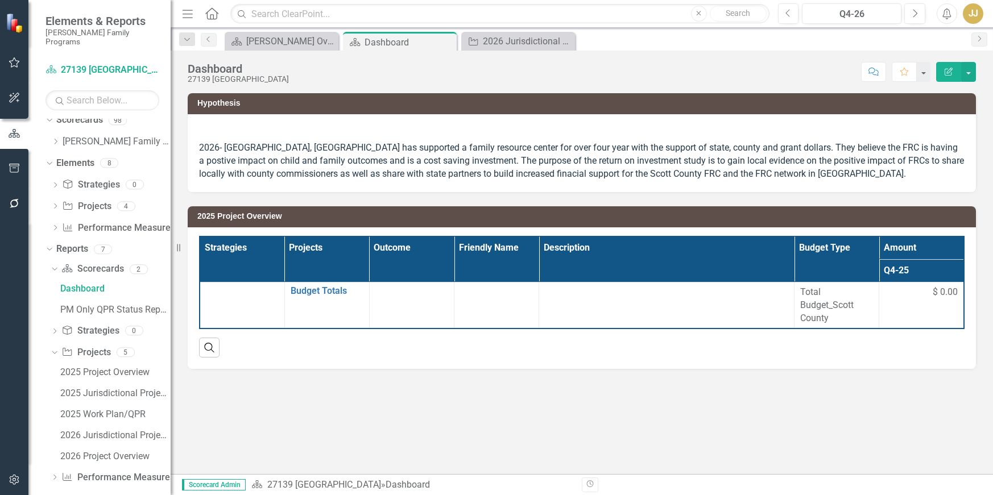
scroll to position [10, 0]
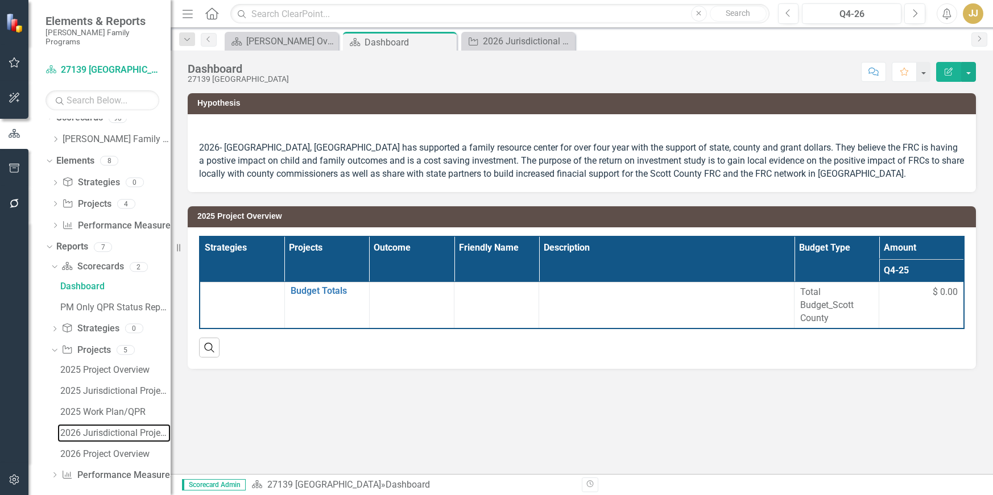
click at [111, 428] on div "2026 Jurisdictional Projects Assessment" at bounding box center [115, 433] width 110 height 10
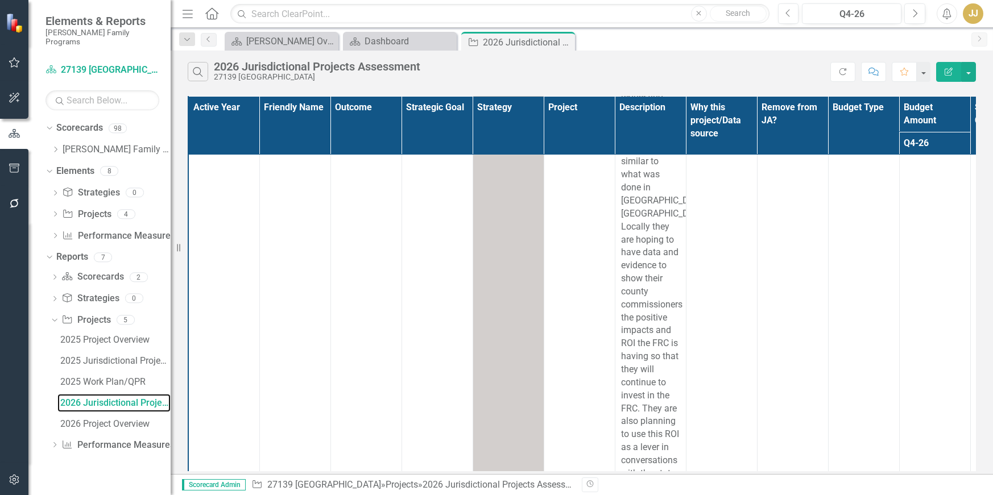
scroll to position [682, 0]
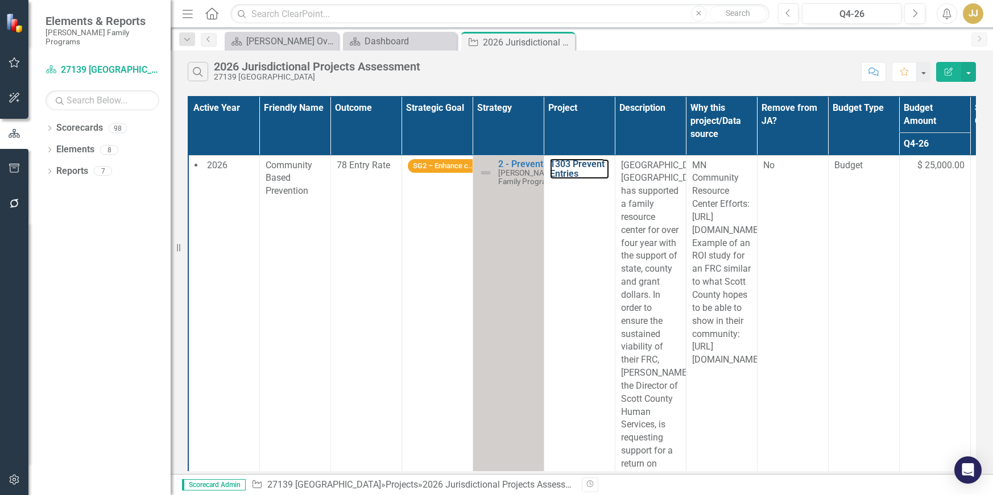
click at [566, 175] on link "1303 Prevent Entries" at bounding box center [579, 169] width 59 height 20
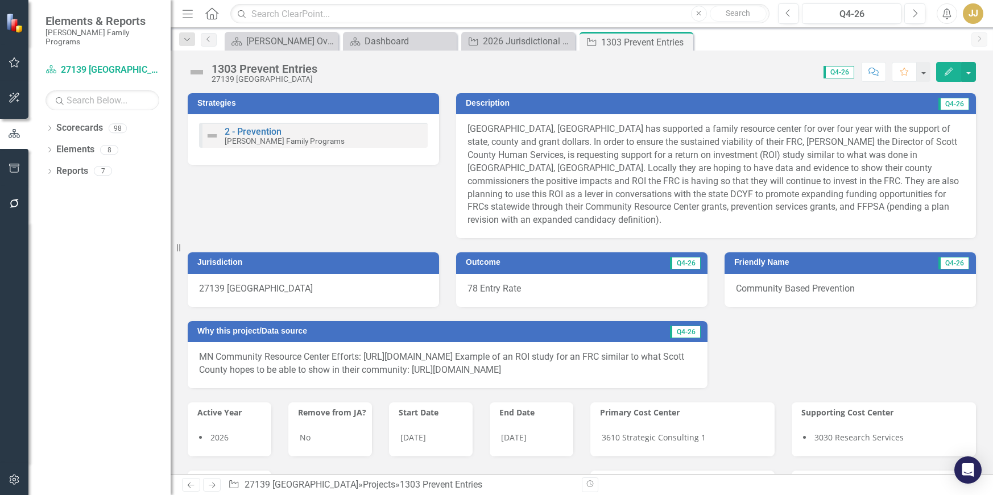
click at [0, 0] on icon "Close" at bounding box center [0, 0] width 0 height 0
